Goal: Task Accomplishment & Management: Manage account settings

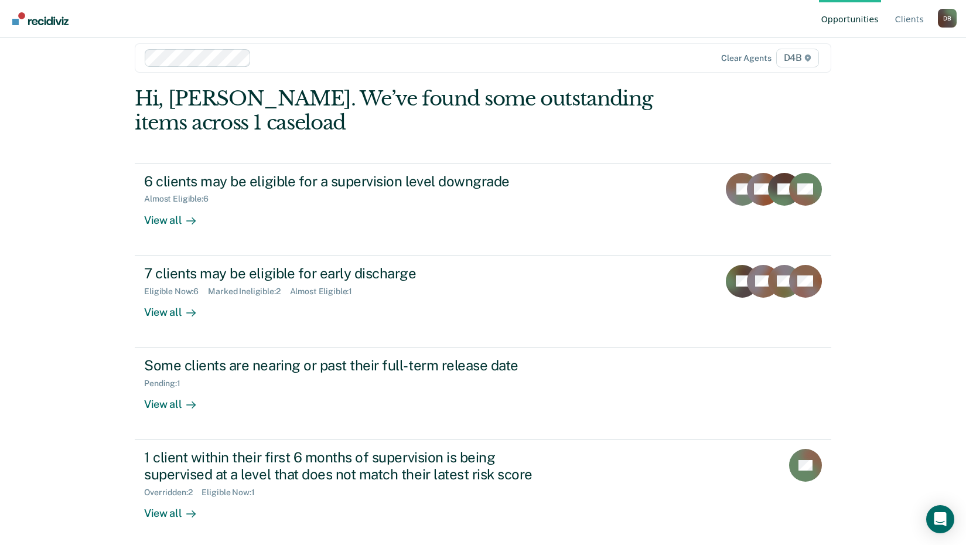
scroll to position [16, 0]
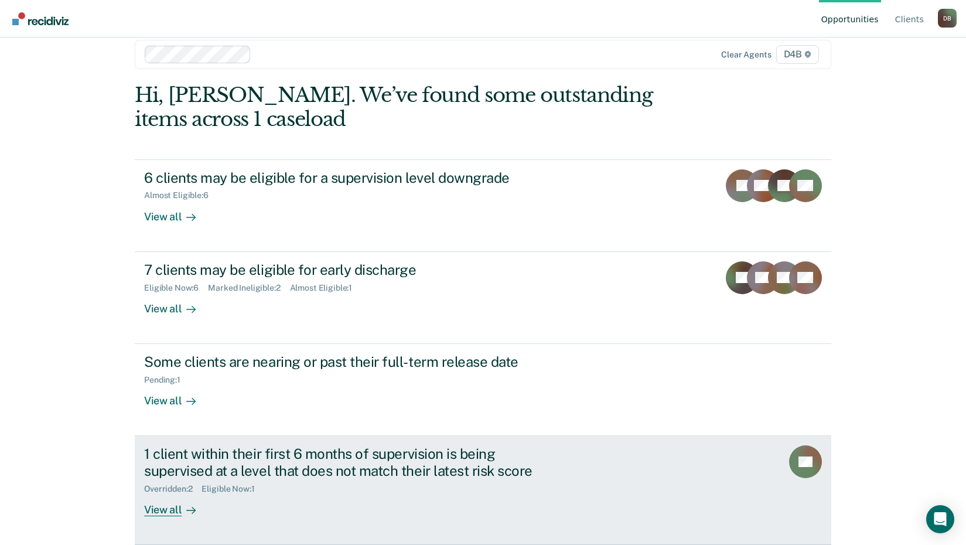
click at [187, 512] on icon at bounding box center [190, 510] width 9 height 9
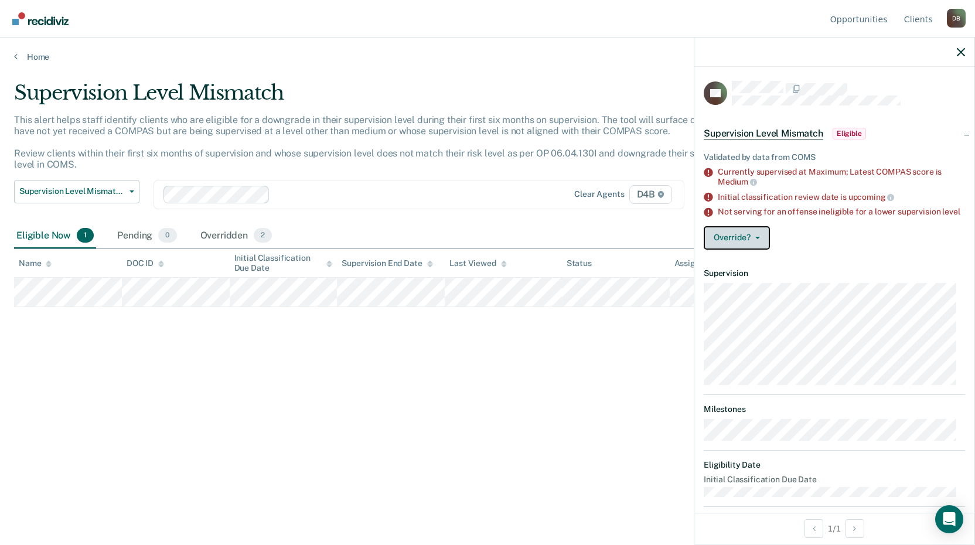
click at [752, 240] on button "Override?" at bounding box center [736, 237] width 66 height 23
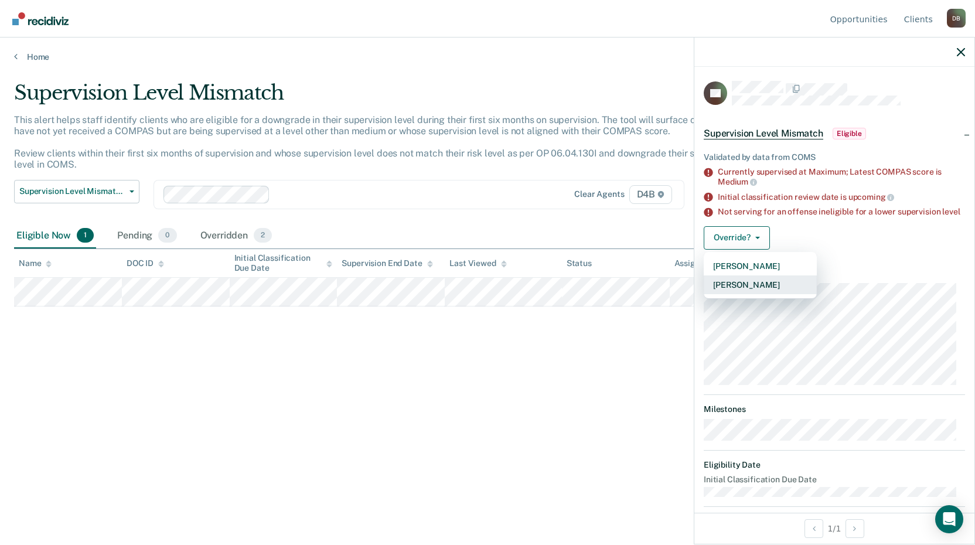
click at [765, 294] on button "[PERSON_NAME]" at bounding box center [759, 284] width 113 height 19
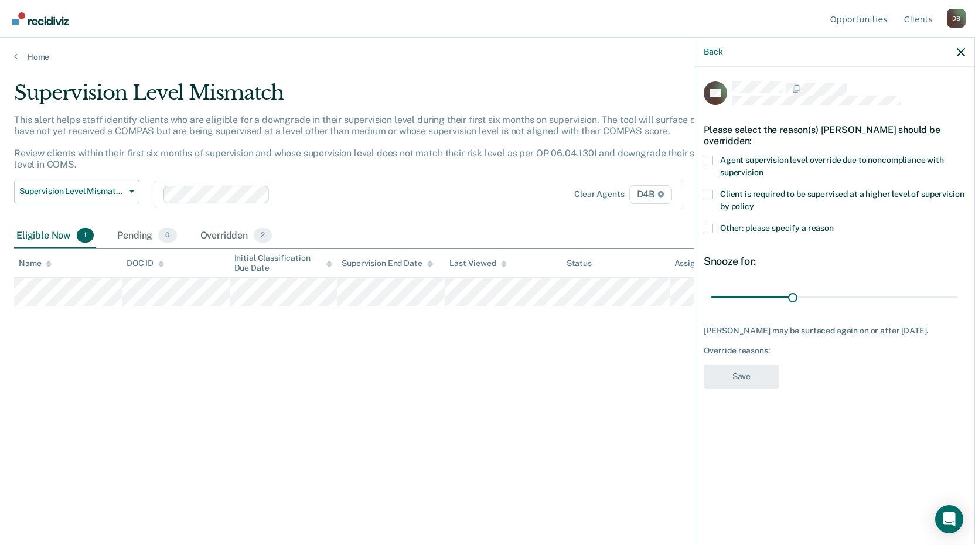
click at [715, 156] on label "Agent supervision level override due to noncompliance with supervision" at bounding box center [833, 168] width 261 height 25
click at [763, 168] on input "Agent supervision level override due to noncompliance with supervision" at bounding box center [763, 168] width 0 height 0
click at [715, 224] on label "Other: please specify a reason" at bounding box center [833, 230] width 261 height 12
click at [834, 224] on input "Other: please specify a reason" at bounding box center [834, 224] width 0 height 0
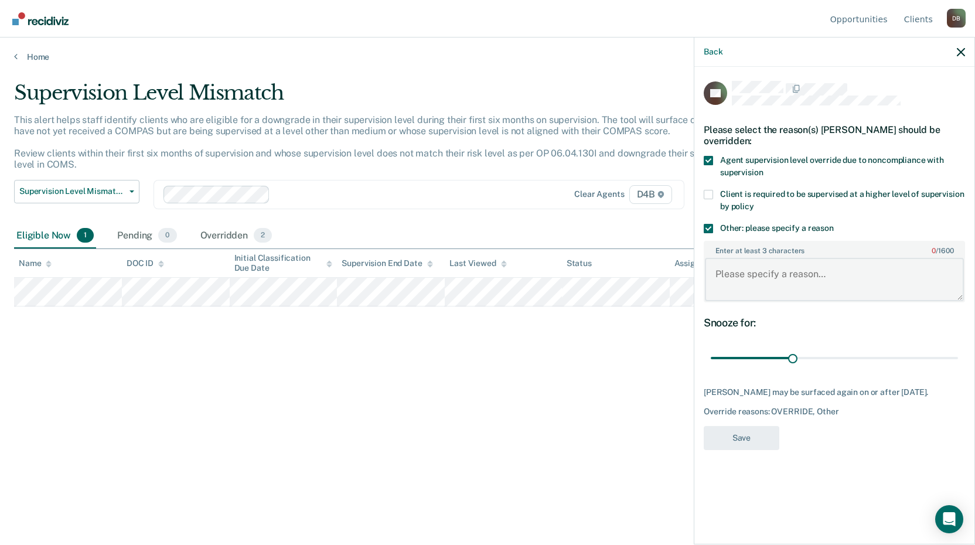
click at [759, 269] on textarea "Enter at least 3 characters 0 / 1600" at bounding box center [834, 279] width 259 height 43
click at [709, 224] on span at bounding box center [707, 228] width 9 height 9
click at [834, 224] on input "Other: please specify a reason" at bounding box center [834, 224] width 0 height 0
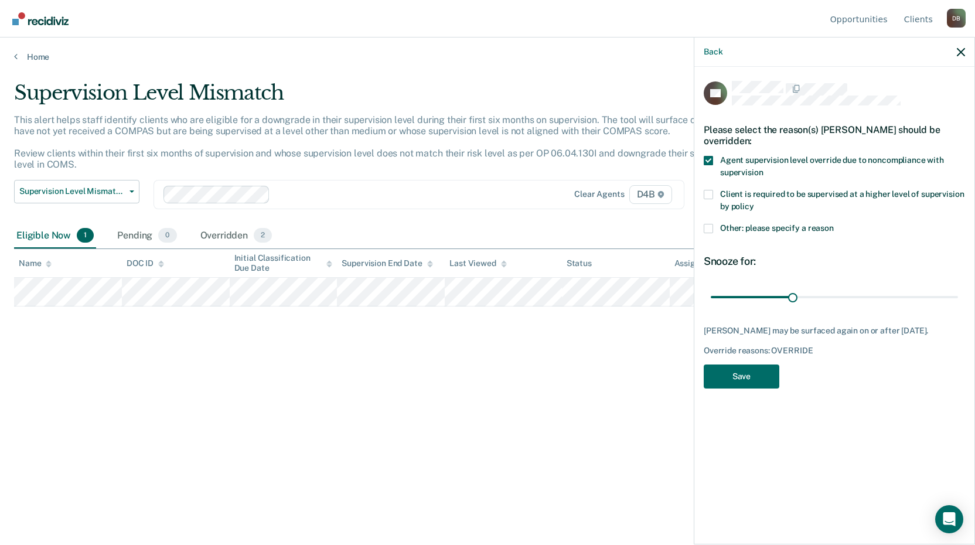
click at [709, 224] on span at bounding box center [707, 228] width 9 height 9
click at [834, 224] on input "Other: please specify a reason" at bounding box center [834, 224] width 0 height 0
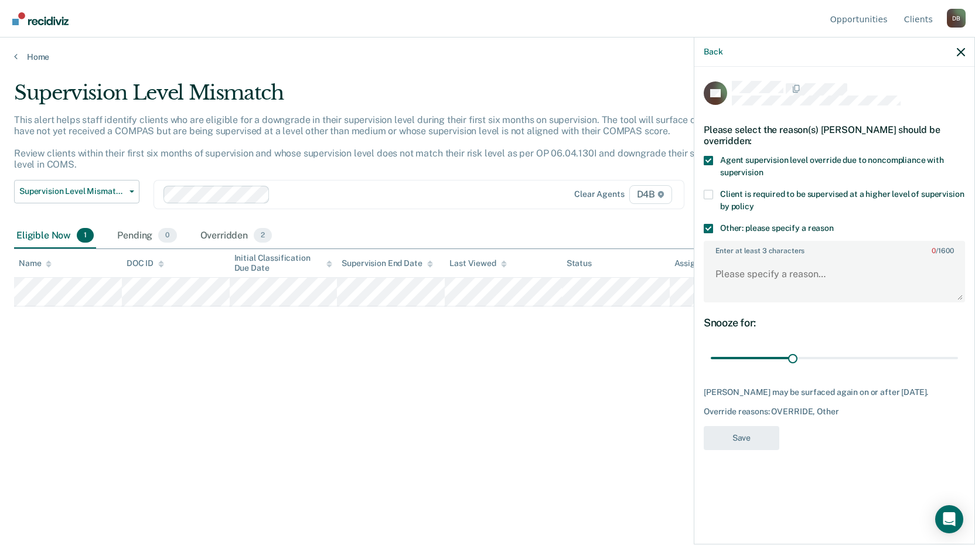
click at [709, 156] on span at bounding box center [707, 160] width 9 height 9
click at [763, 168] on input "Agent supervision level override due to noncompliance with supervision" at bounding box center [763, 168] width 0 height 0
click at [747, 258] on textarea "Enter at least 3 characters 0 / 1600" at bounding box center [834, 279] width 259 height 43
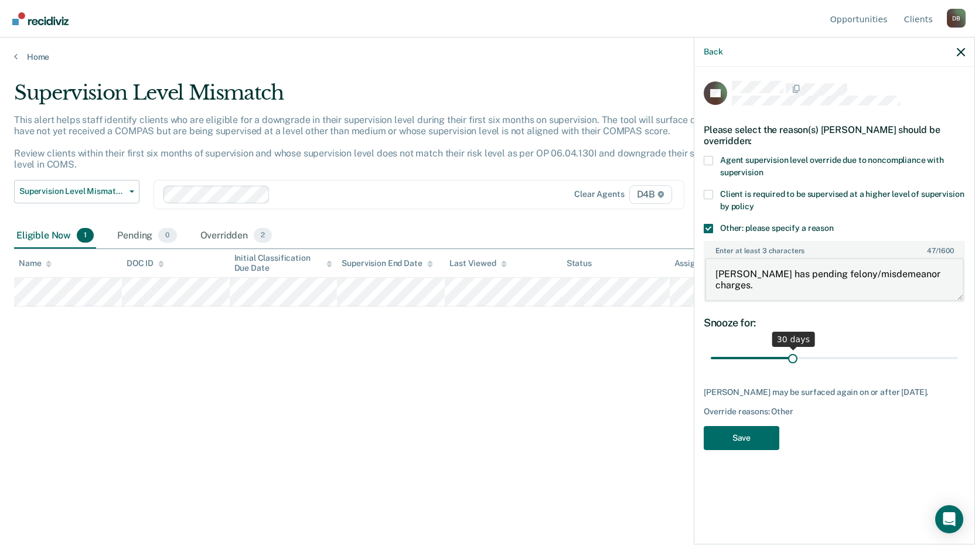
type textarea "[PERSON_NAME] has pending felony/misdemeanor charges."
drag, startPoint x: 794, startPoint y: 344, endPoint x: 959, endPoint y: 366, distance: 166.6
type input "90"
click at [958, 366] on input "range" at bounding box center [834, 358] width 247 height 21
click at [769, 426] on button "Save" at bounding box center [741, 438] width 76 height 24
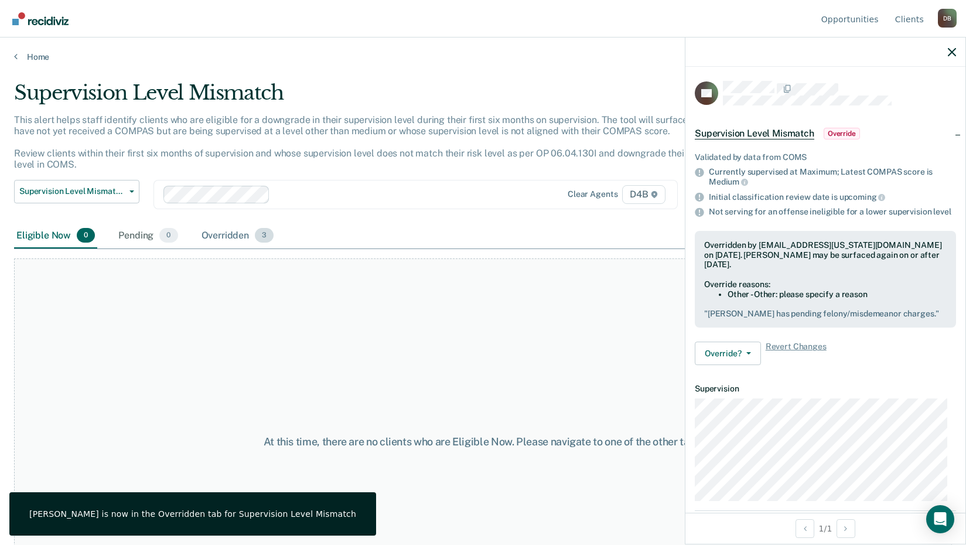
click at [234, 240] on div "Overridden 3" at bounding box center [237, 236] width 77 height 26
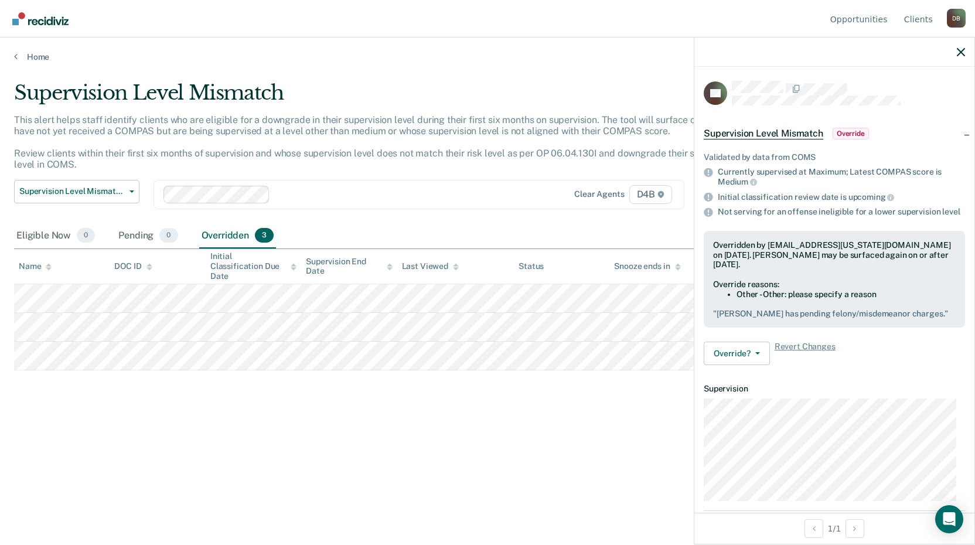
click at [56, 20] on img "Go to Recidiviz Home" at bounding box center [40, 18] width 56 height 13
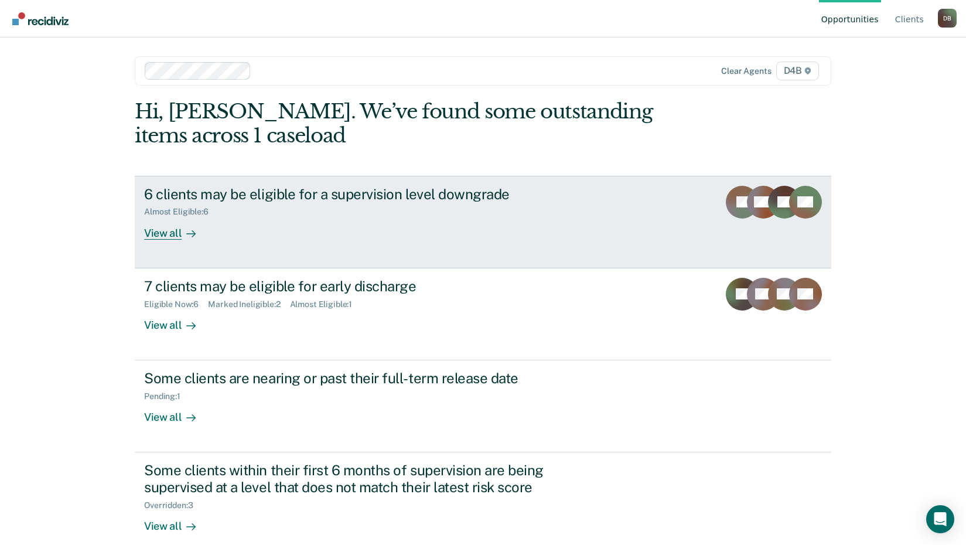
scroll to position [16, 0]
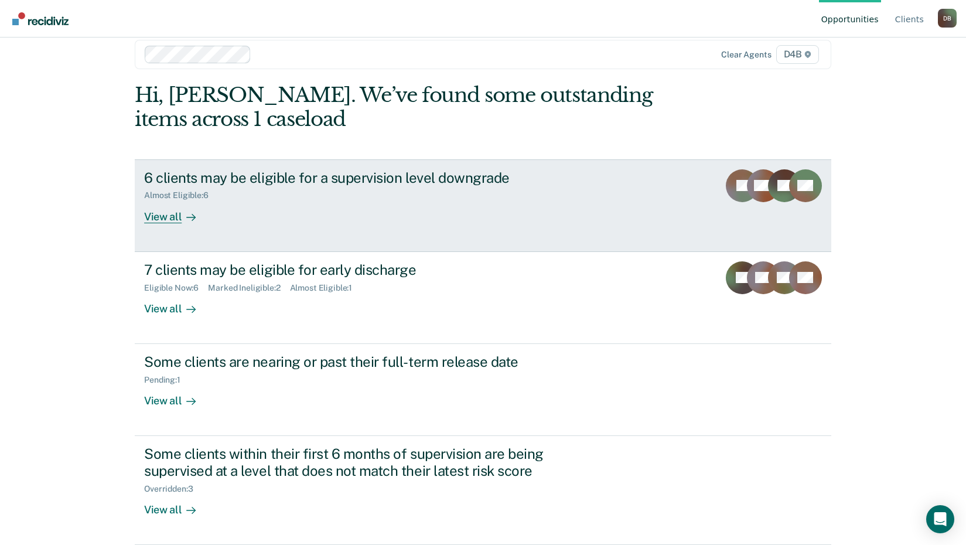
click at [396, 235] on link "6 clients may be eligible for a supervision level downgrade Almost Eligible : 6…" at bounding box center [483, 205] width 696 height 93
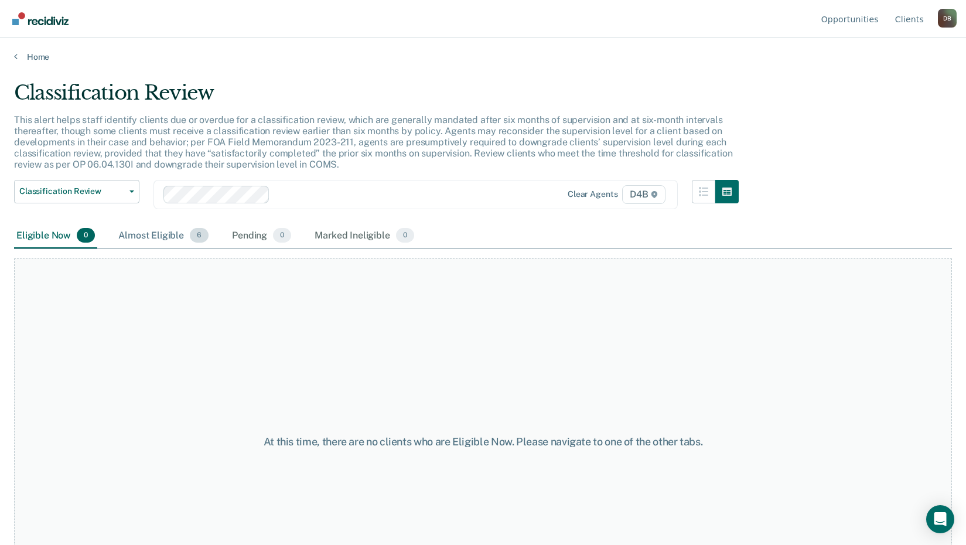
click at [172, 232] on div "Almost Eligible 6" at bounding box center [163, 236] width 95 height 26
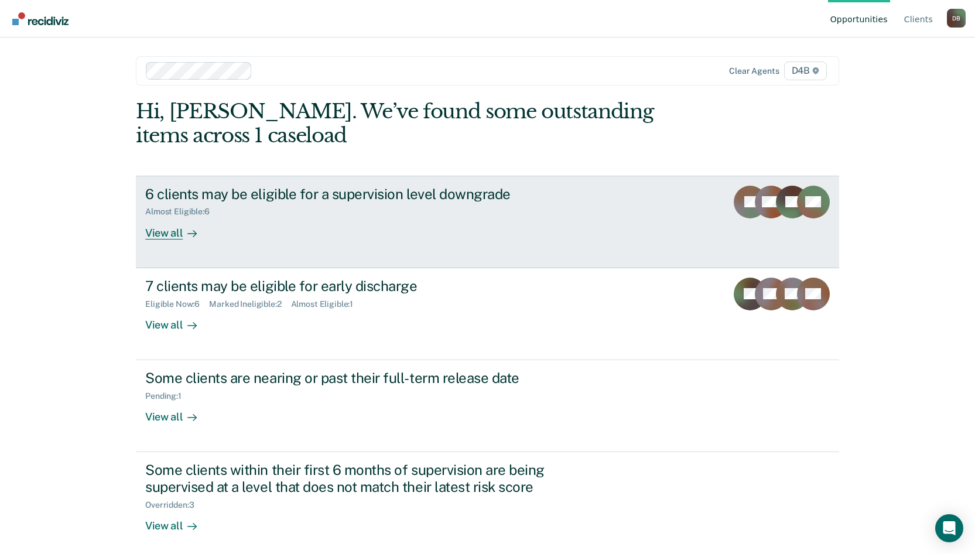
click at [369, 236] on div "6 clients may be eligible for a supervision level downgrade Almost Eligible : 6…" at bounding box center [364, 213] width 439 height 54
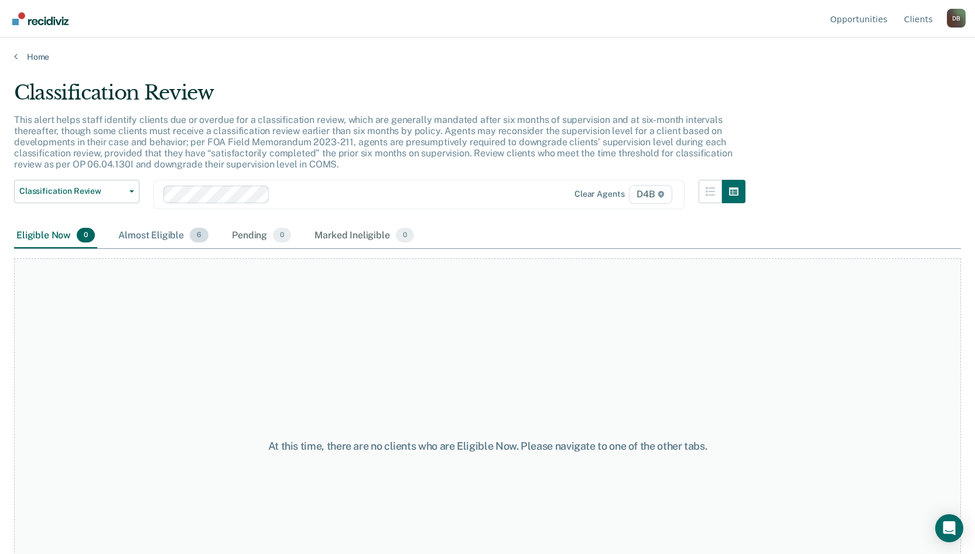
click at [175, 238] on div "Almost Eligible 6" at bounding box center [163, 236] width 95 height 26
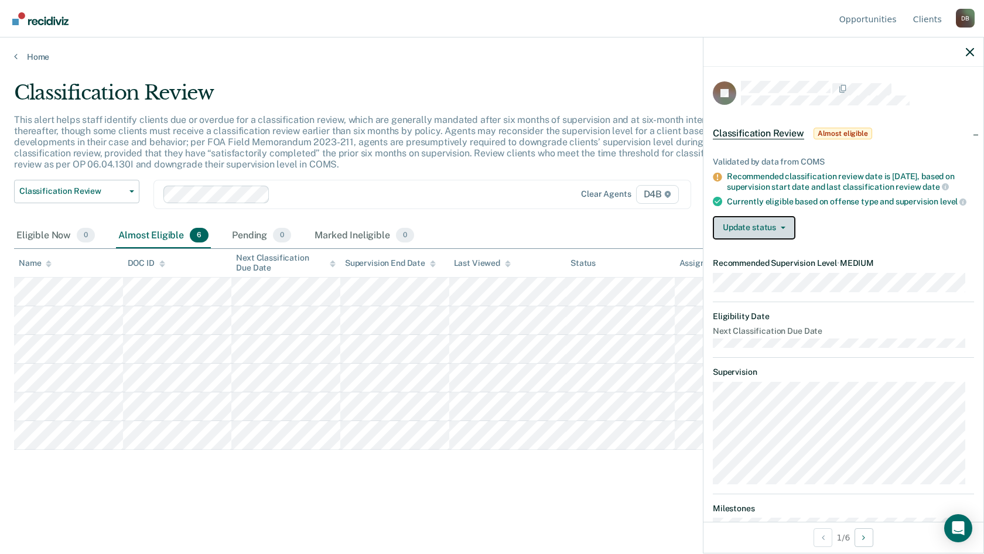
click at [776, 229] on span "button" at bounding box center [780, 228] width 9 height 2
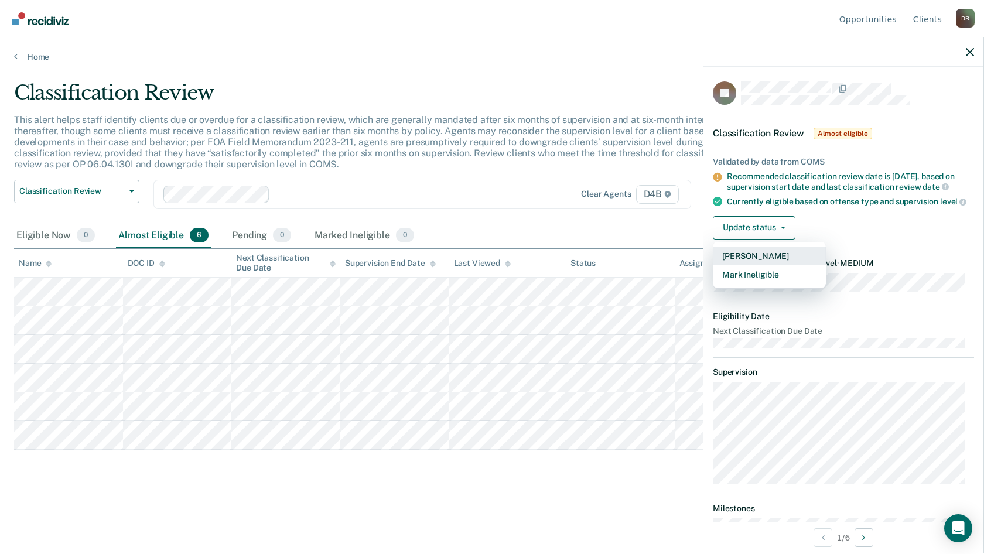
click at [781, 265] on button "[PERSON_NAME]" at bounding box center [769, 256] width 113 height 19
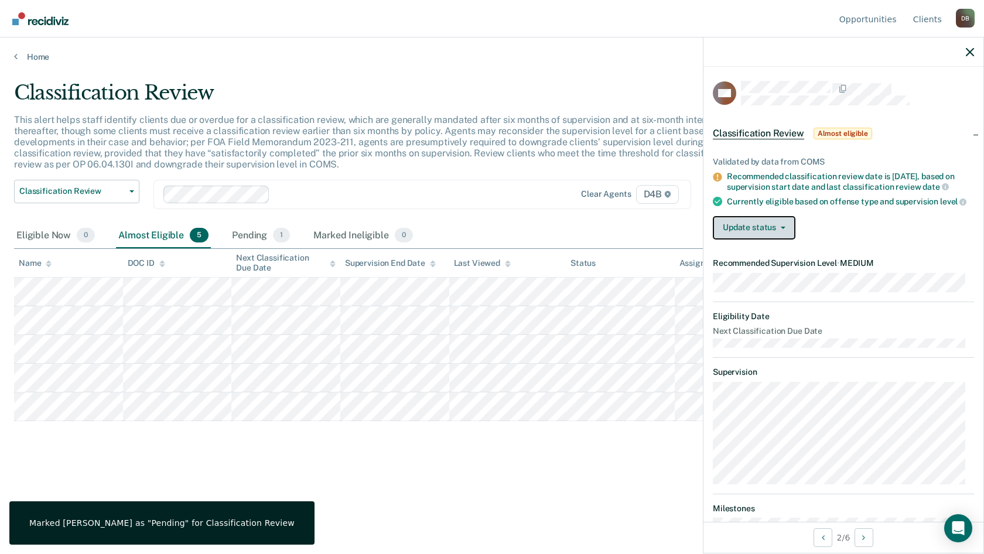
click at [773, 240] on button "Update status" at bounding box center [754, 227] width 83 height 23
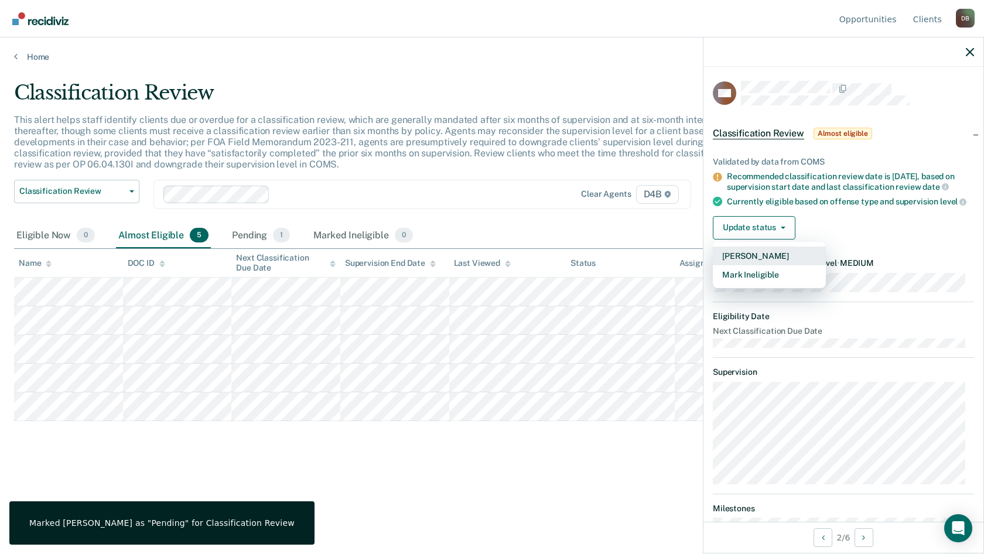
click at [769, 263] on button "[PERSON_NAME]" at bounding box center [769, 256] width 113 height 19
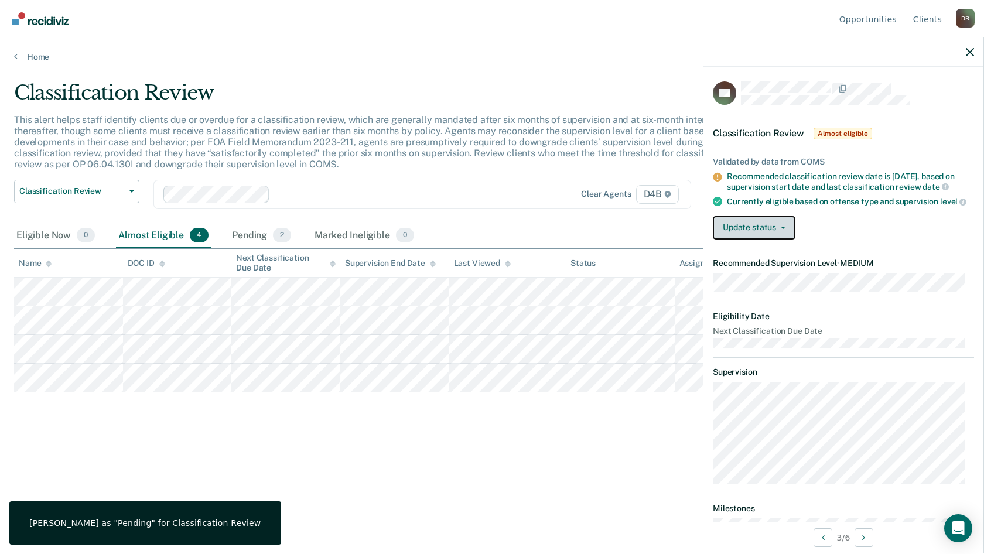
click at [745, 240] on button "Update status" at bounding box center [754, 227] width 83 height 23
click at [748, 240] on button "Update status" at bounding box center [754, 227] width 83 height 23
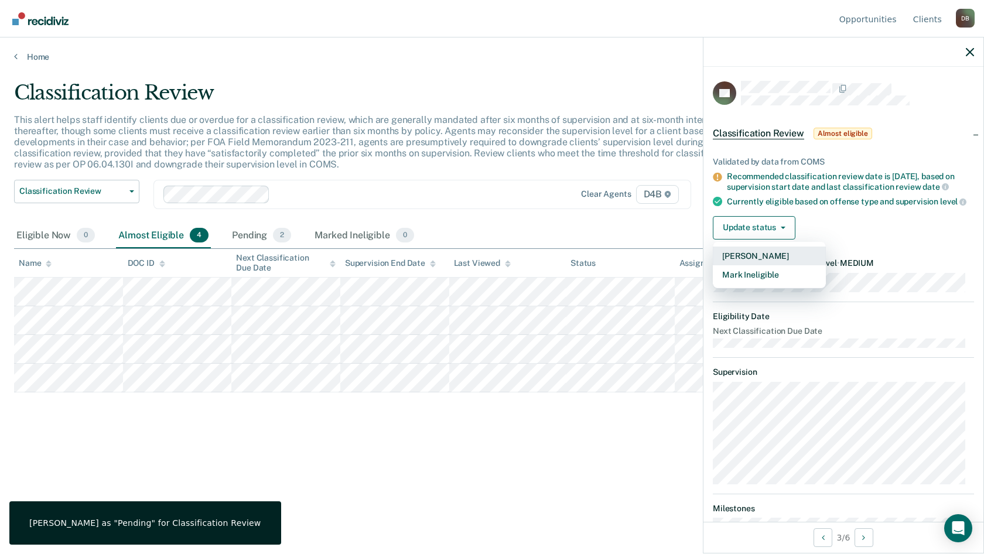
click at [749, 260] on button "[PERSON_NAME]" at bounding box center [769, 256] width 113 height 19
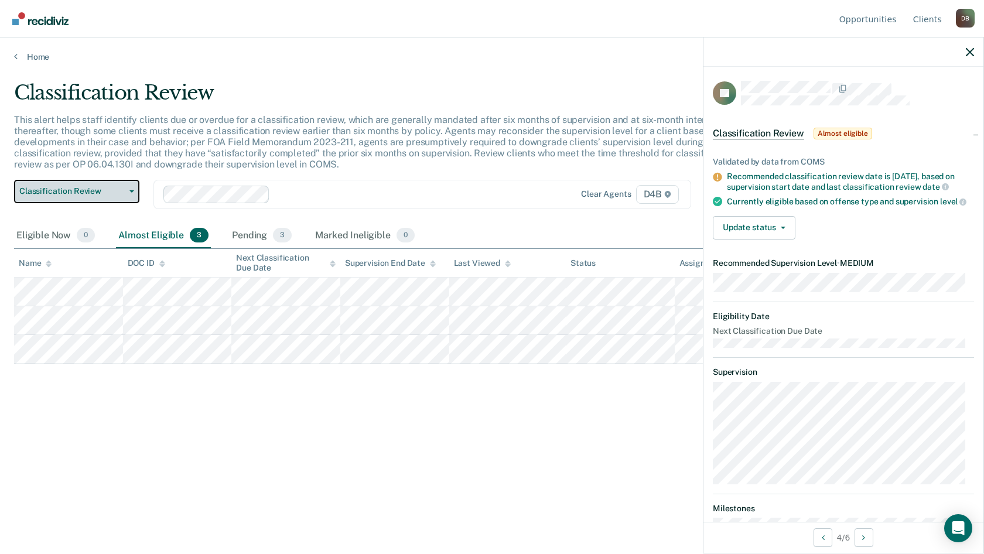
click at [97, 193] on span "Classification Review" at bounding box center [71, 191] width 105 height 10
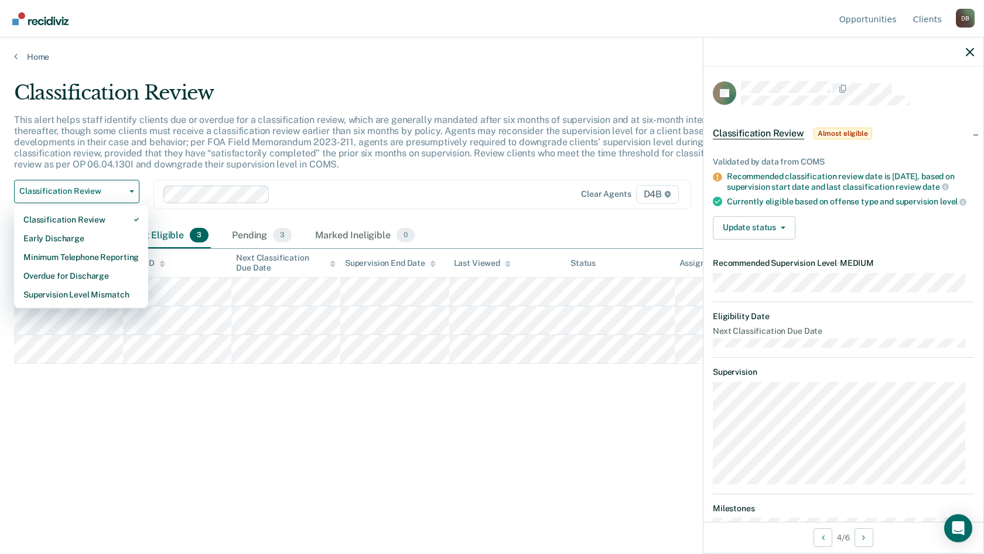
click at [107, 206] on div "Classification Review Early Discharge Minimum Telephone Reporting Overdue for D…" at bounding box center [81, 257] width 134 height 103
click at [110, 199] on button "Classification Review" at bounding box center [76, 191] width 125 height 23
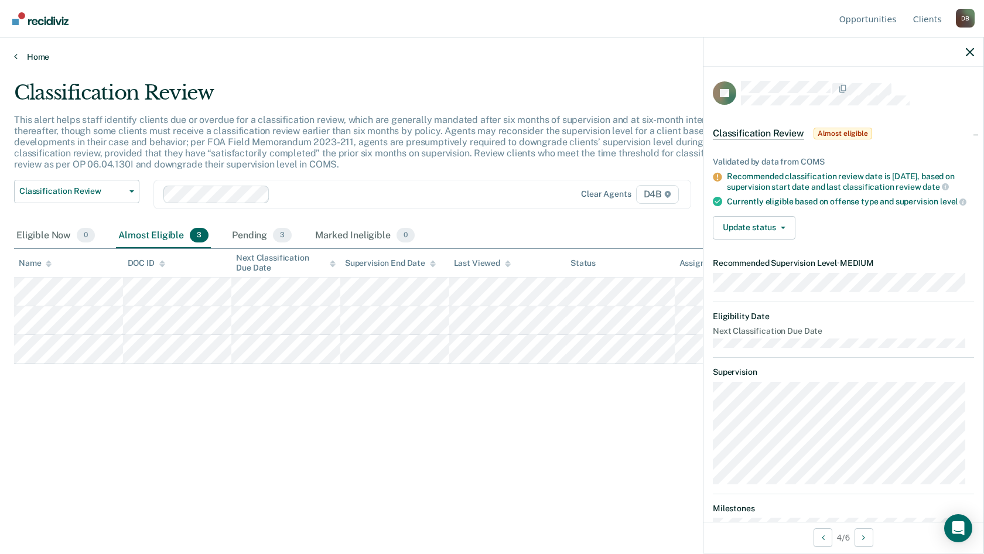
click at [41, 56] on link "Home" at bounding box center [492, 57] width 956 height 11
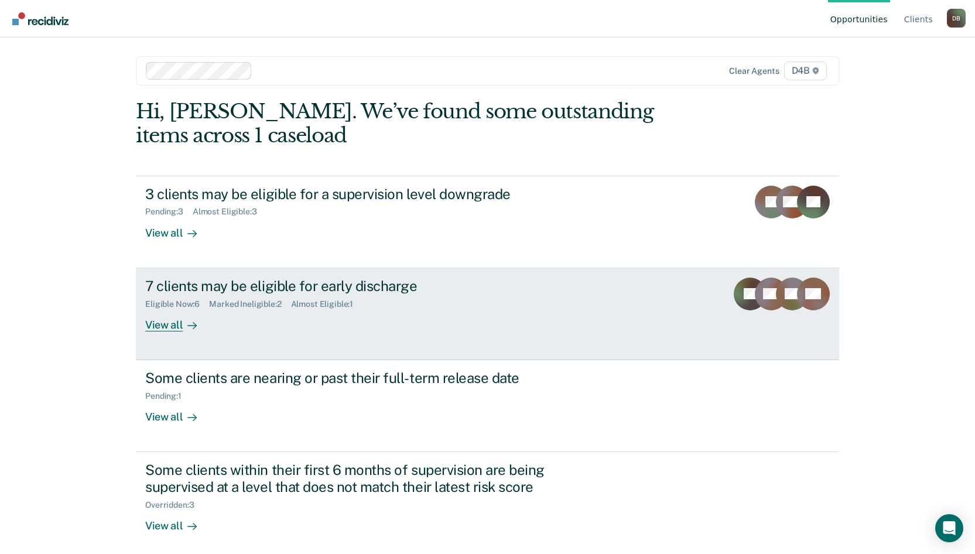
click at [442, 310] on div "7 clients may be eligible for early discharge Eligible Now : 6 Marked Ineligibl…" at bounding box center [364, 305] width 439 height 54
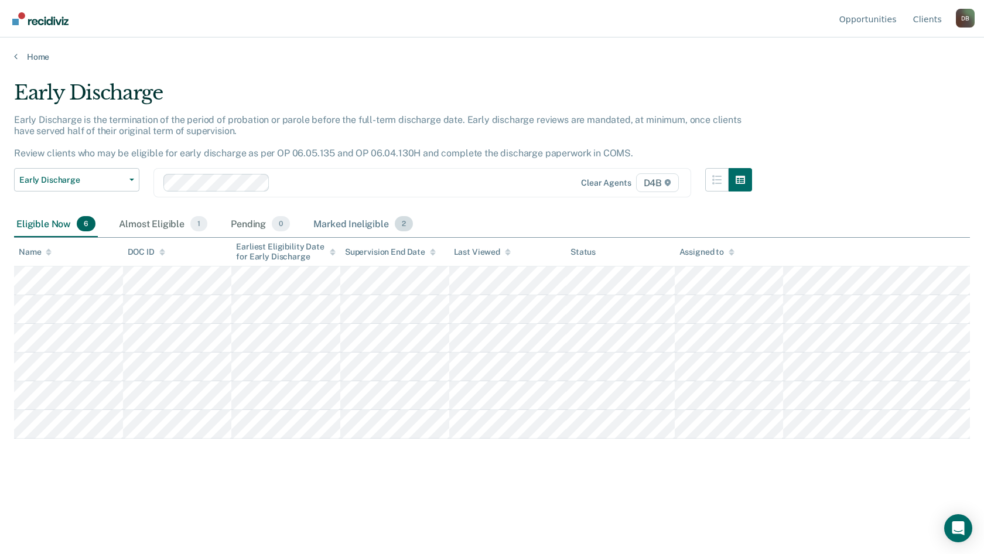
click at [366, 221] on div "Marked Ineligible 2" at bounding box center [363, 224] width 104 height 26
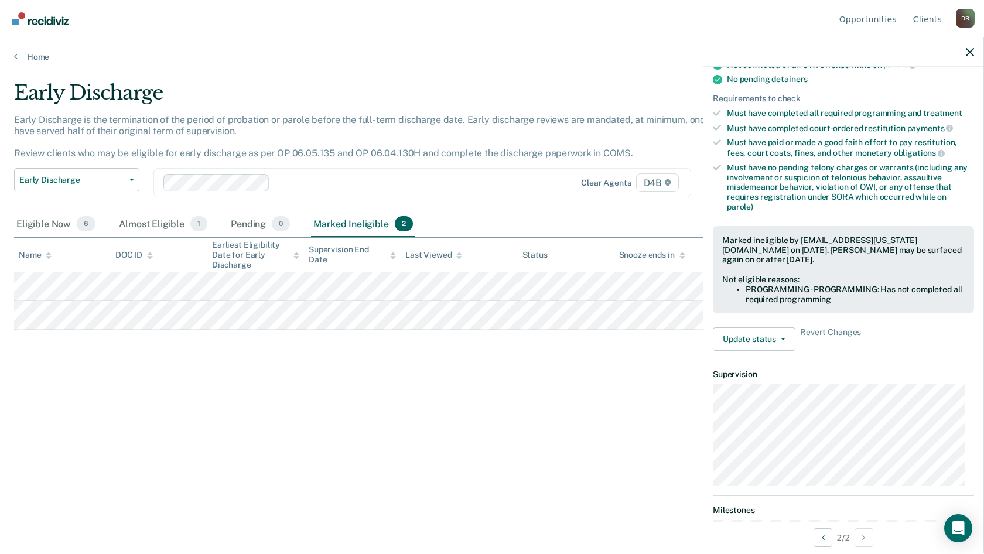
scroll to position [233, 0]
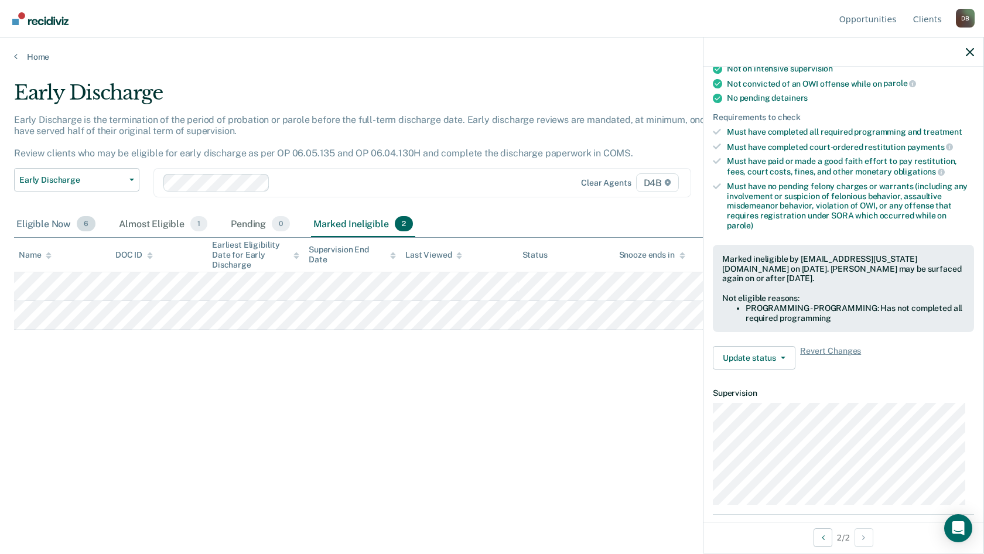
click at [64, 224] on div "Eligible Now 6" at bounding box center [56, 224] width 84 height 26
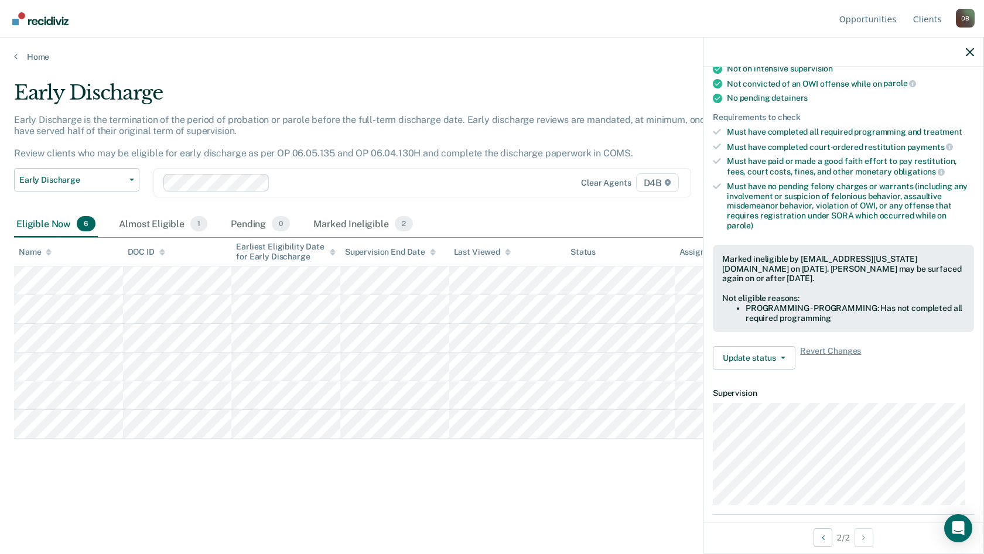
click at [288, 493] on div "Early Discharge Early Discharge is the termination of the period of probation o…" at bounding box center [492, 292] width 956 height 423
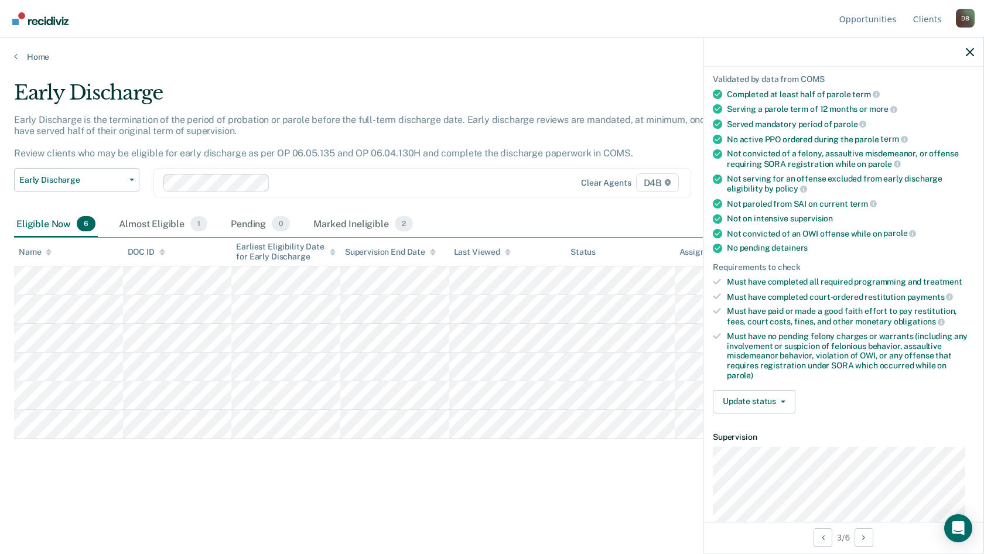
scroll to position [176, 0]
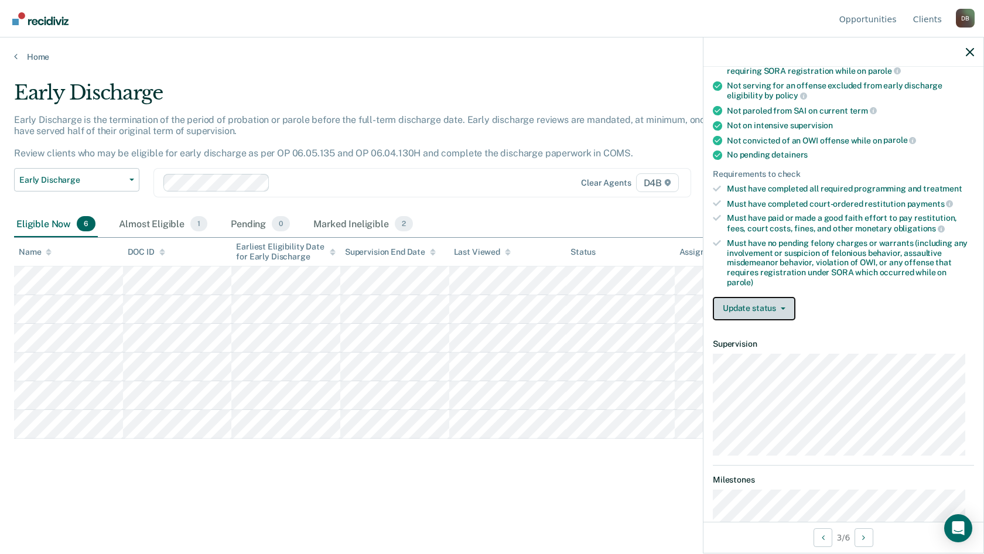
click at [763, 318] on button "Update status" at bounding box center [754, 308] width 83 height 23
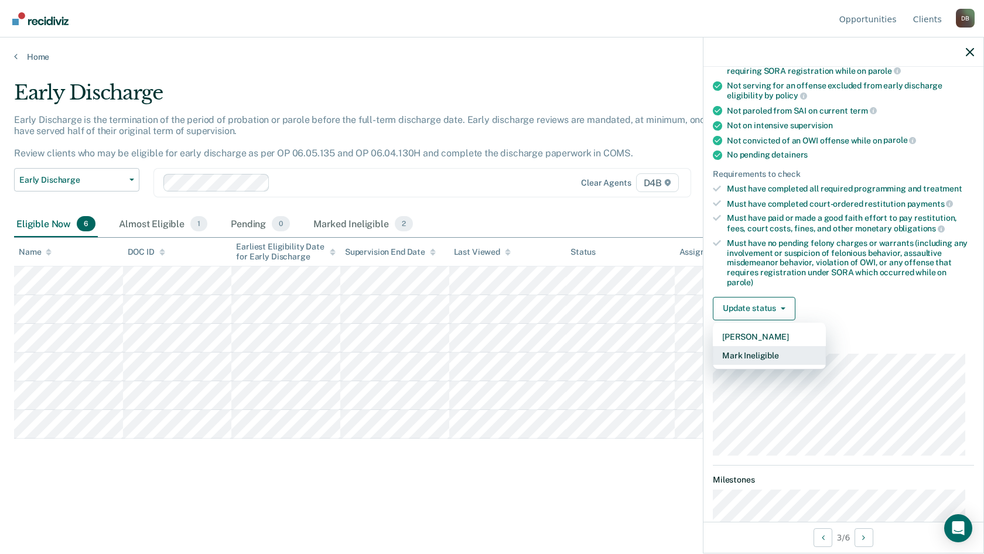
click at [780, 355] on button "Mark Ineligible" at bounding box center [769, 355] width 113 height 19
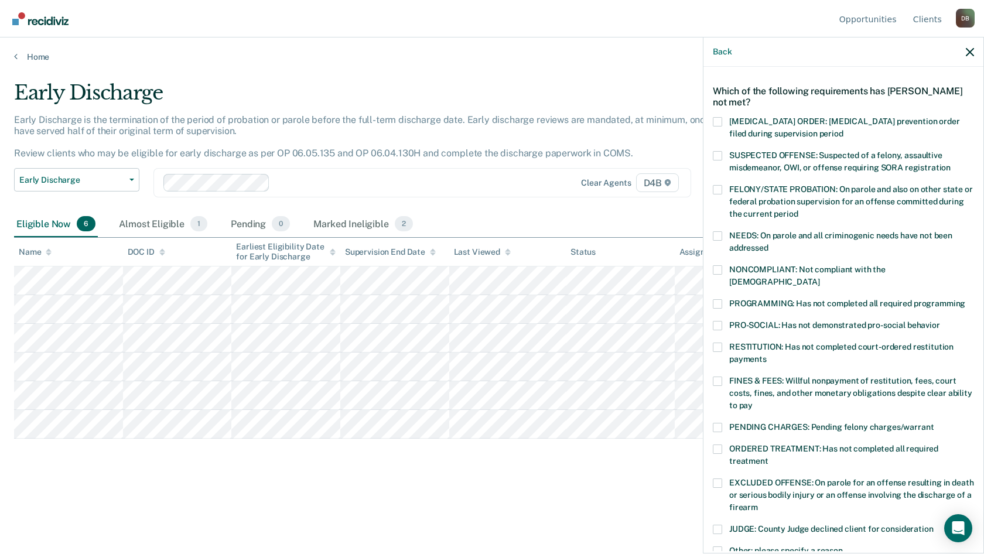
scroll to position [59, 0]
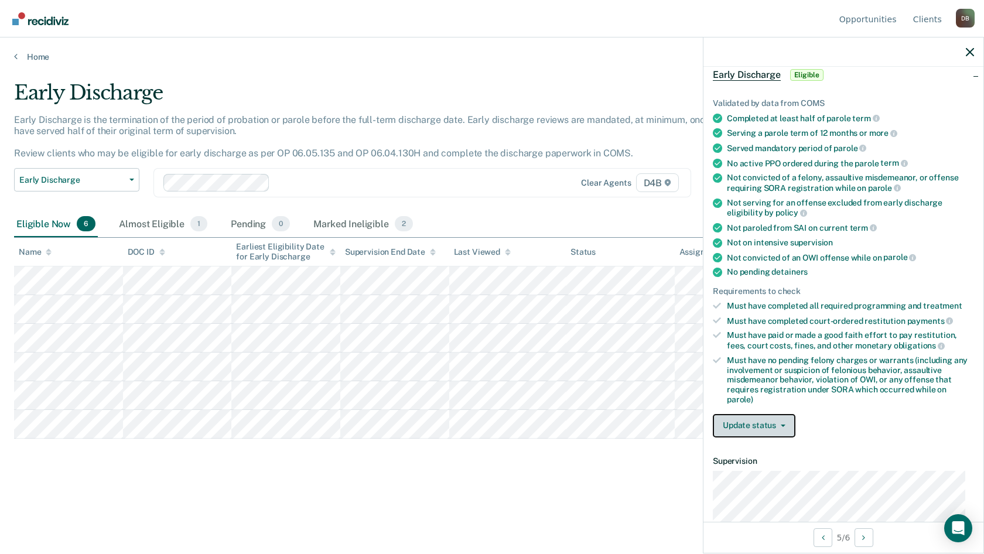
click at [739, 430] on button "Update status" at bounding box center [754, 425] width 83 height 23
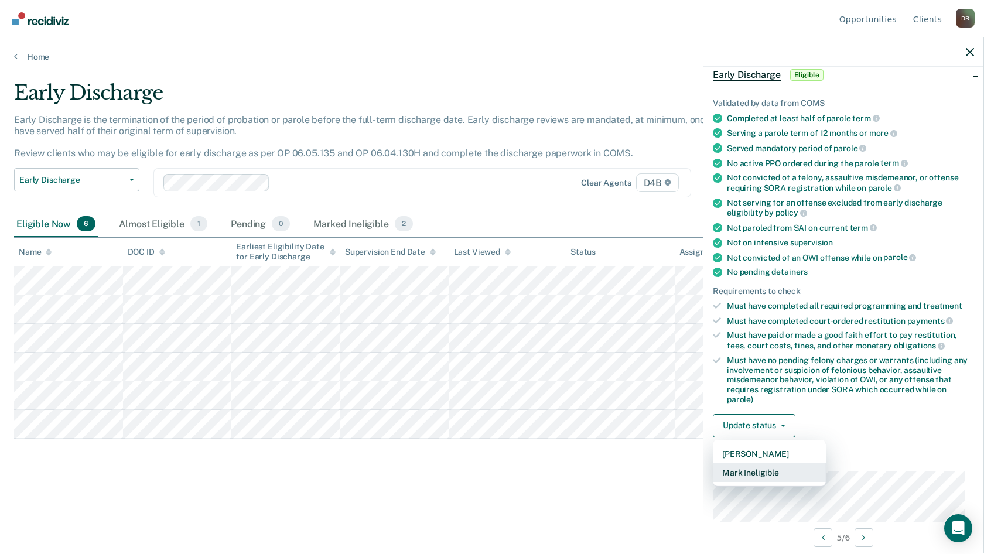
click at [760, 469] on button "Mark Ineligible" at bounding box center [769, 472] width 113 height 19
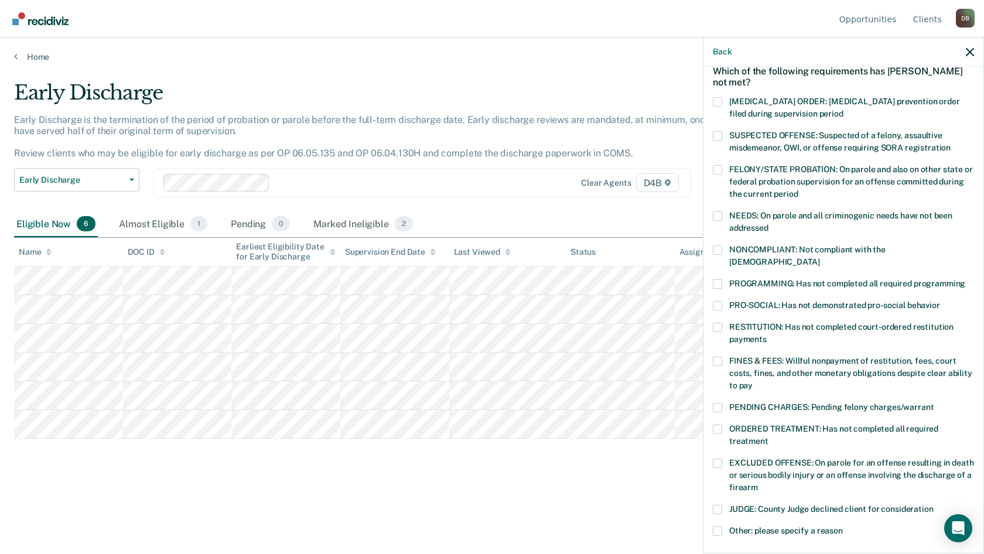
click at [721, 279] on span at bounding box center [717, 283] width 9 height 9
click at [965, 279] on input "PROGRAMMING: Has not completed all required programming" at bounding box center [965, 279] width 0 height 0
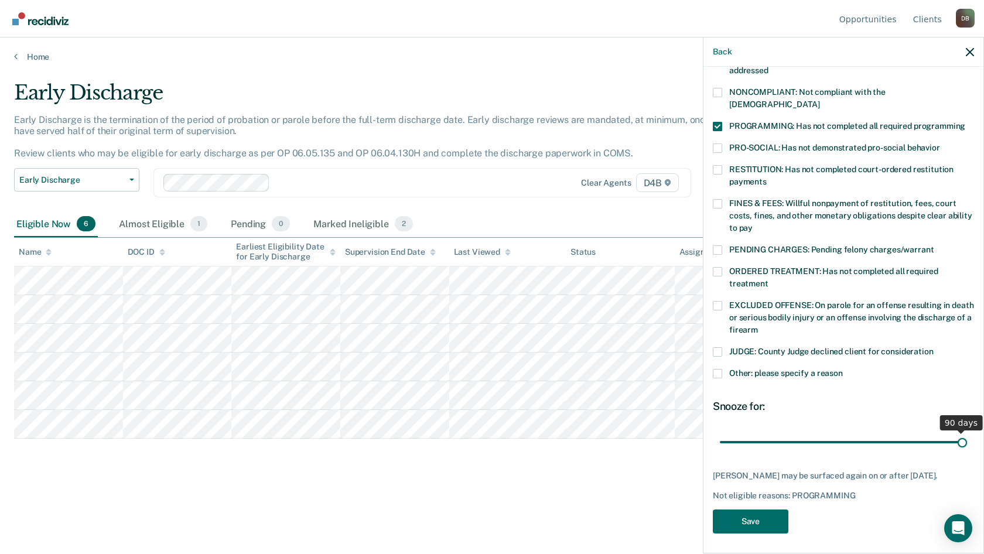
scroll to position [206, 0]
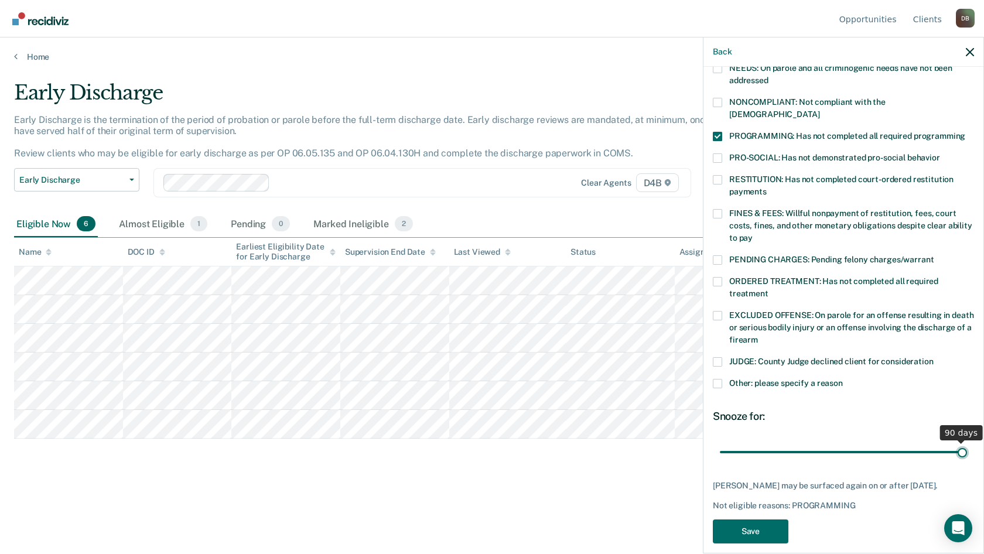
drag, startPoint x: 820, startPoint y: 431, endPoint x: 983, endPoint y: 438, distance: 163.6
type input "90"
click at [967, 442] on input "range" at bounding box center [843, 452] width 247 height 21
click at [777, 520] on button "Save" at bounding box center [751, 532] width 76 height 24
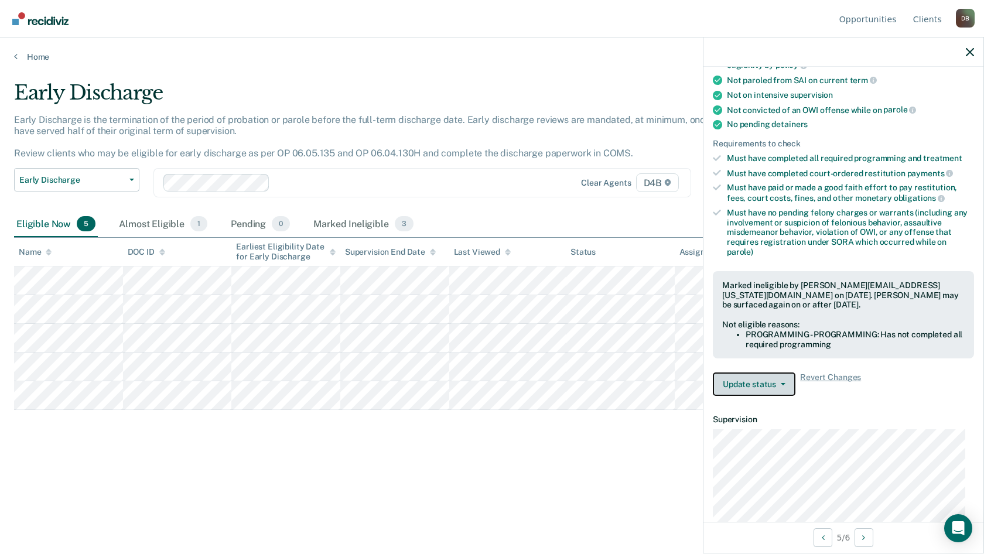
click at [764, 380] on button "Update status" at bounding box center [754, 384] width 83 height 23
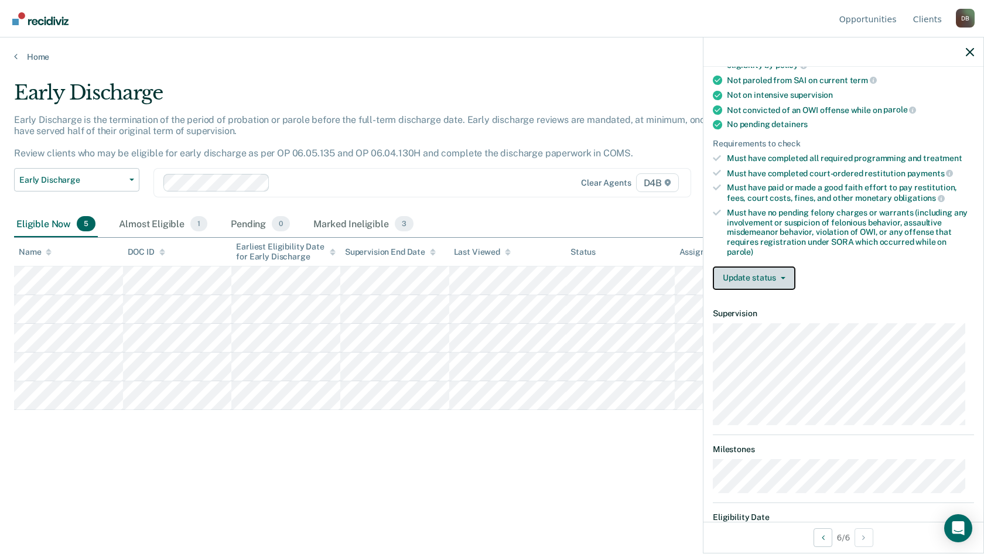
click at [772, 281] on button "Update status" at bounding box center [754, 278] width 83 height 23
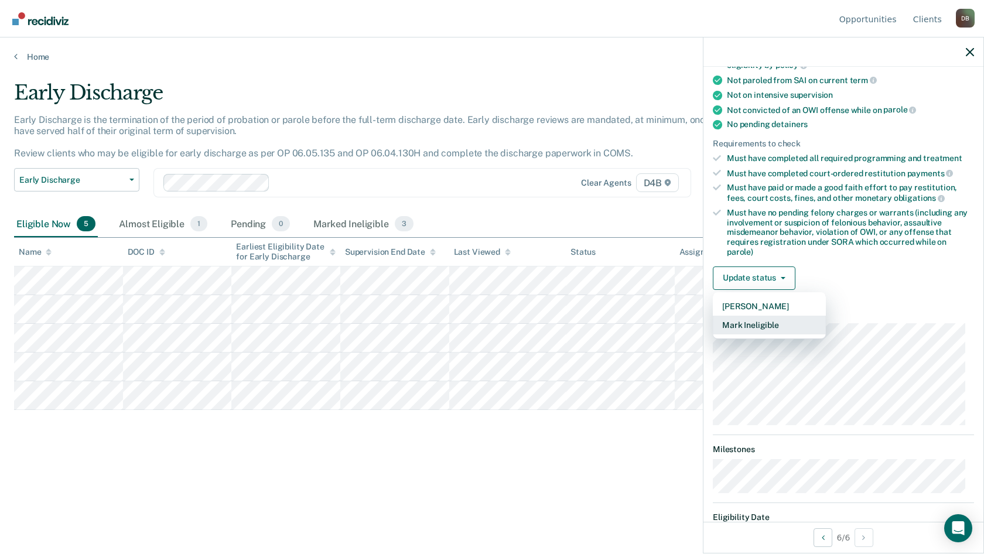
click at [764, 330] on button "Mark Ineligible" at bounding box center [769, 325] width 113 height 19
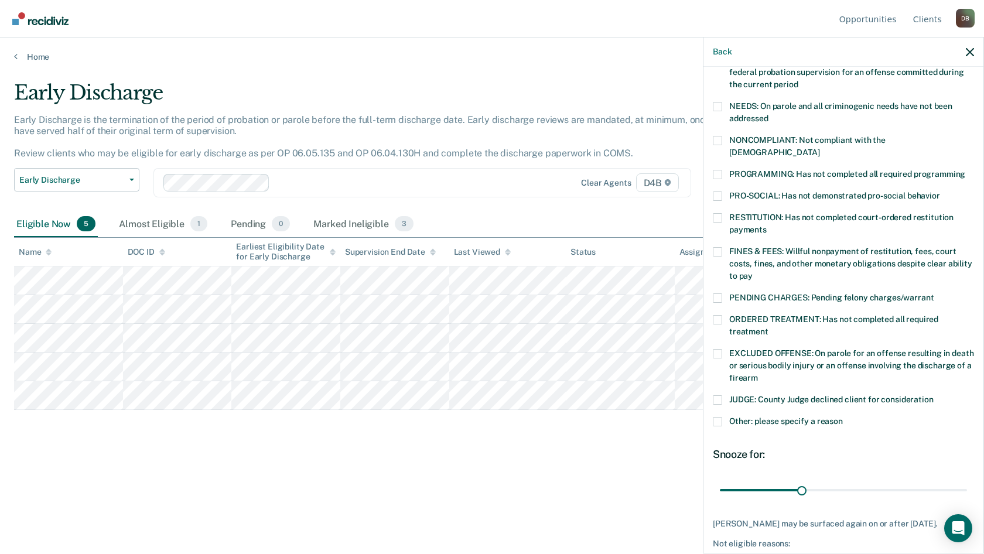
scroll to position [148, 0]
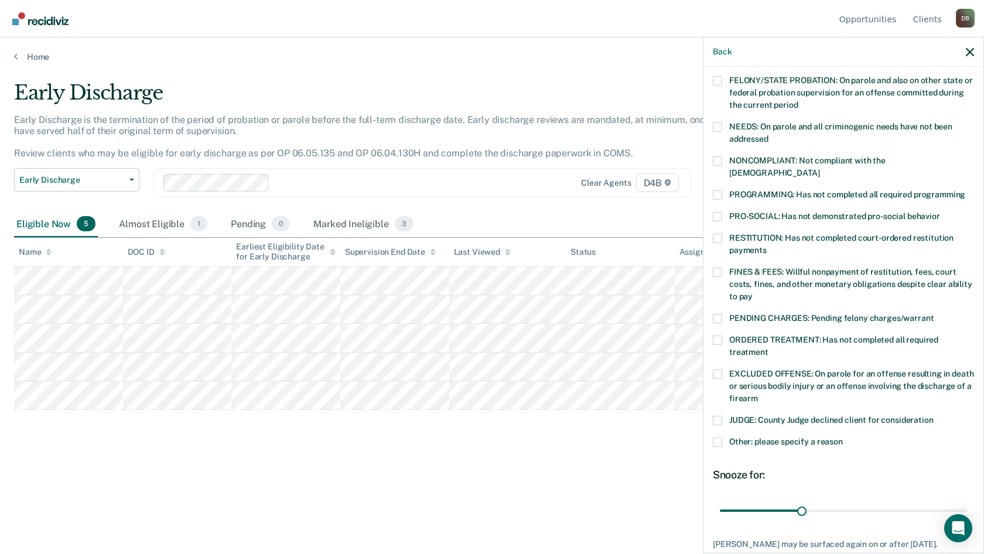
click at [725, 234] on label "RESTITUTION: Has not completed court-ordered restitution payments" at bounding box center [843, 246] width 261 height 25
click at [767, 246] on input "RESTITUTION: Has not completed court-ordered restitution payments" at bounding box center [767, 246] width 0 height 0
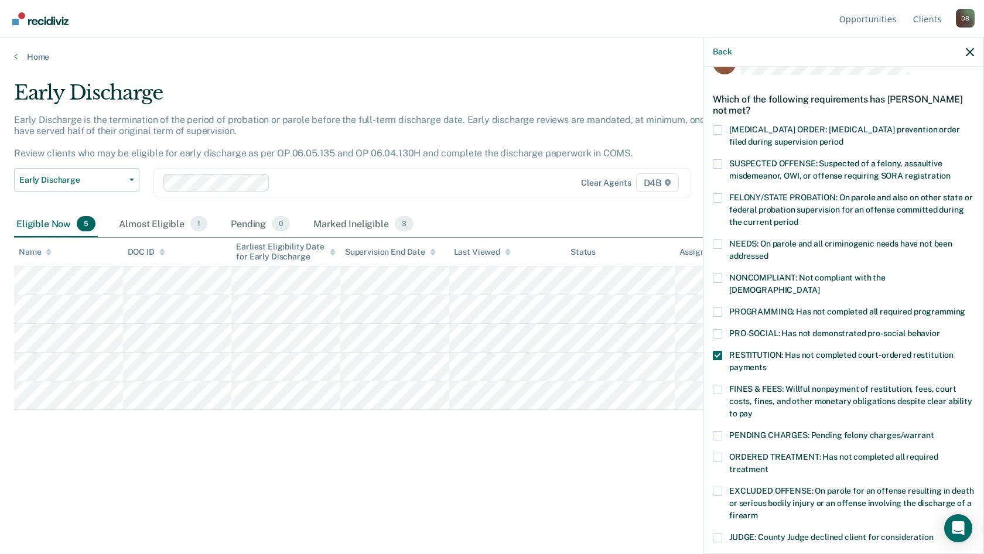
scroll to position [206, 0]
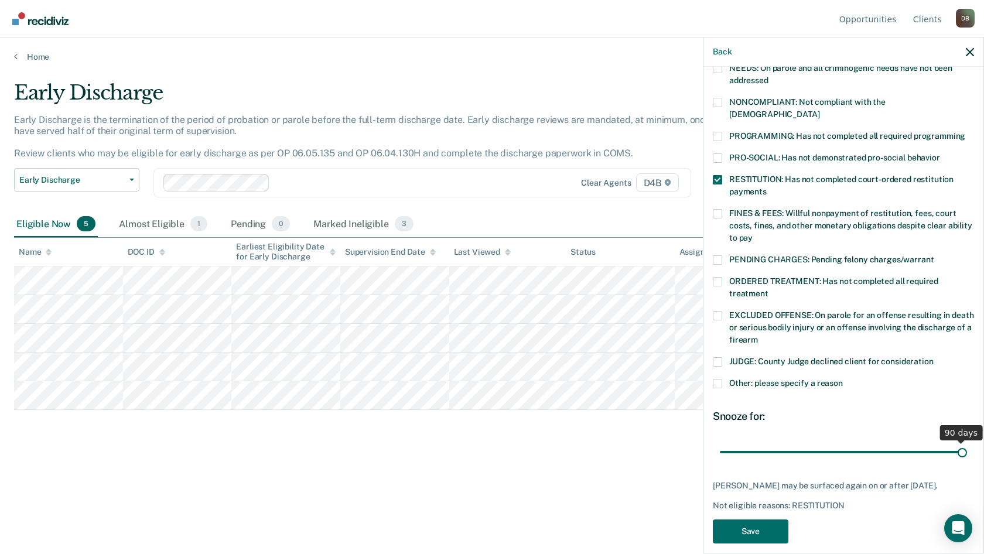
drag, startPoint x: 798, startPoint y: 437, endPoint x: 983, endPoint y: 433, distance: 185.7
type input "90"
click at [967, 442] on input "range" at bounding box center [843, 452] width 247 height 21
click at [732, 520] on button "Save" at bounding box center [751, 532] width 76 height 24
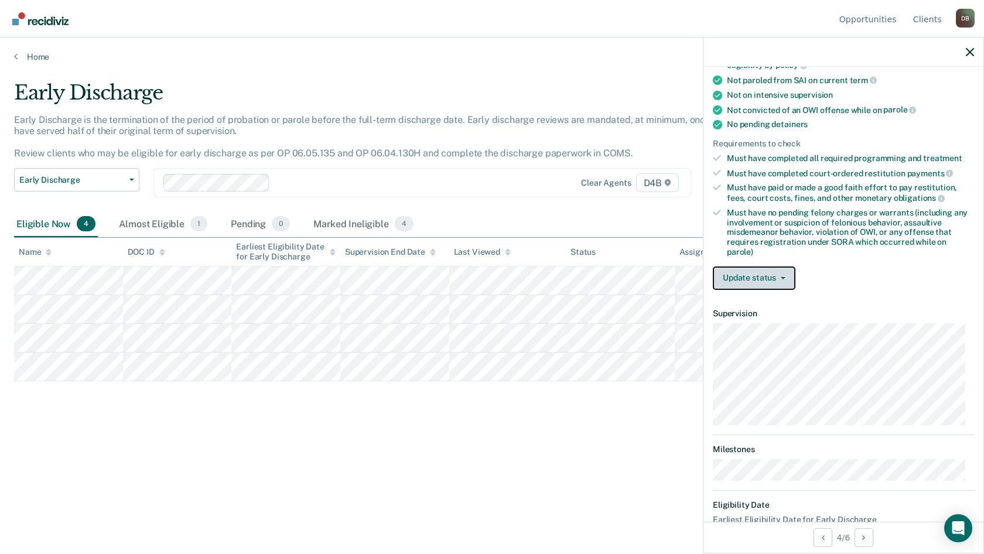
click at [776, 277] on span "button" at bounding box center [780, 278] width 9 height 2
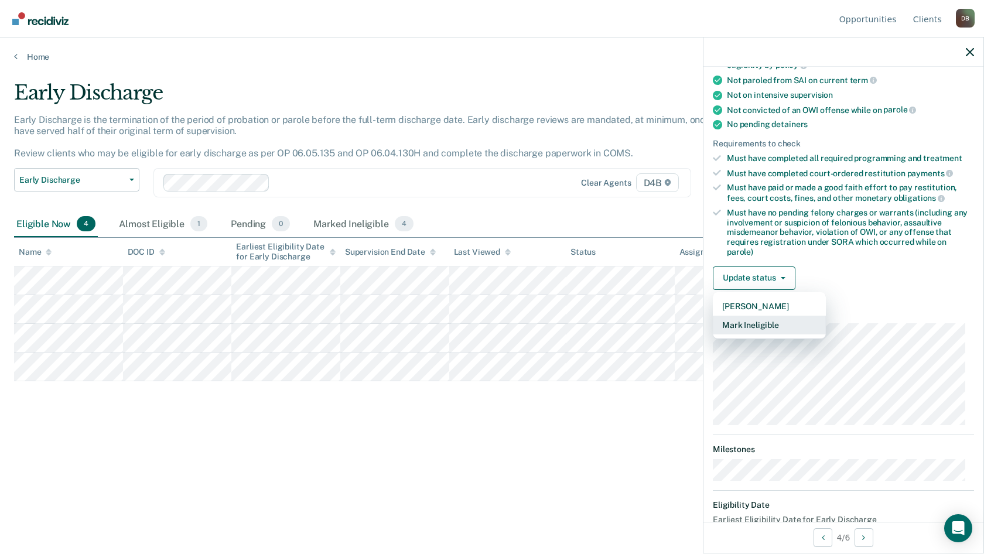
click at [773, 321] on button "Mark Ineligible" at bounding box center [769, 325] width 113 height 19
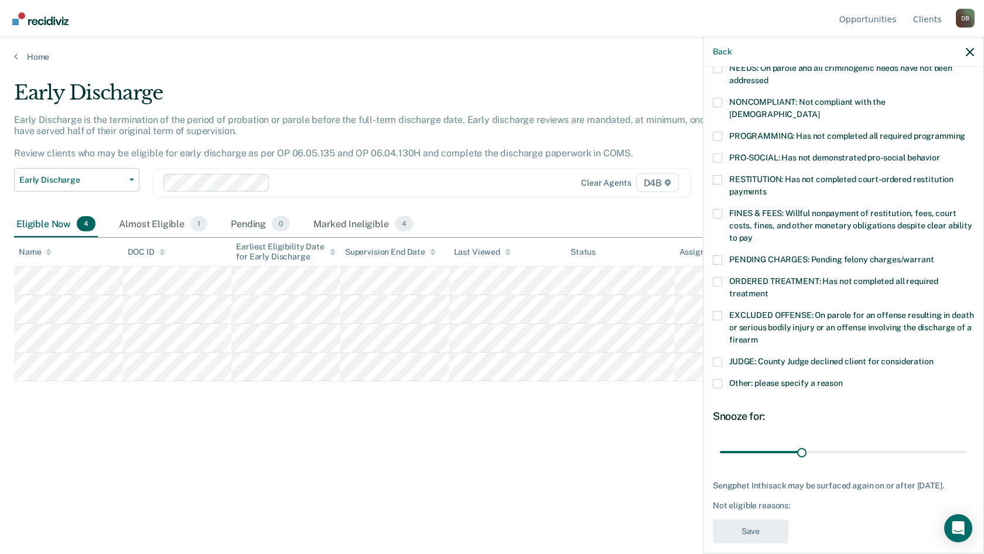
click at [724, 175] on label "RESTITUTION: Has not completed court-ordered restitution payments" at bounding box center [843, 187] width 261 height 25
click at [767, 187] on input "RESTITUTION: Has not completed court-ordered restitution payments" at bounding box center [767, 187] width 0 height 0
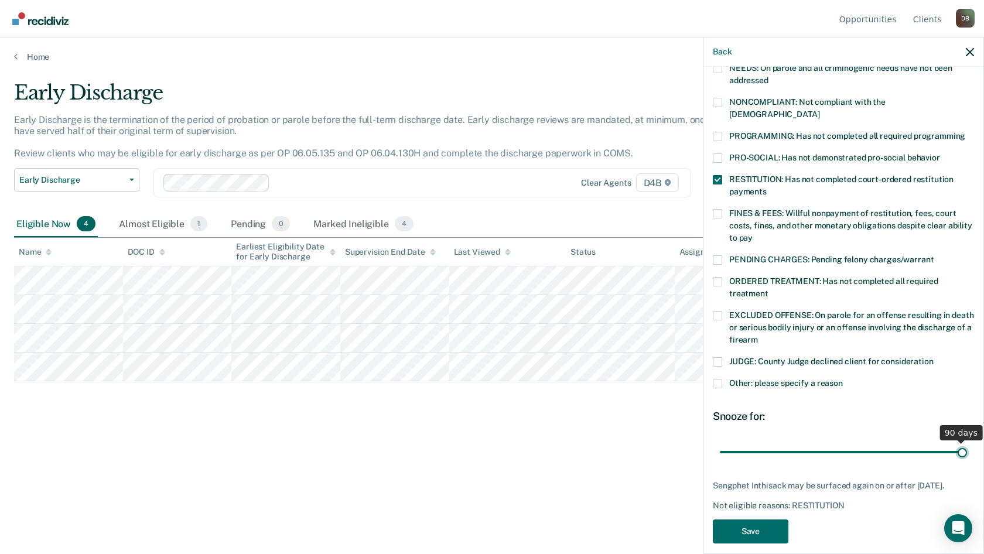
drag, startPoint x: 794, startPoint y: 439, endPoint x: 975, endPoint y: 446, distance: 181.7
type input "90"
click at [967, 446] on input "range" at bounding box center [843, 452] width 247 height 21
click at [777, 530] on button "Save" at bounding box center [751, 532] width 76 height 24
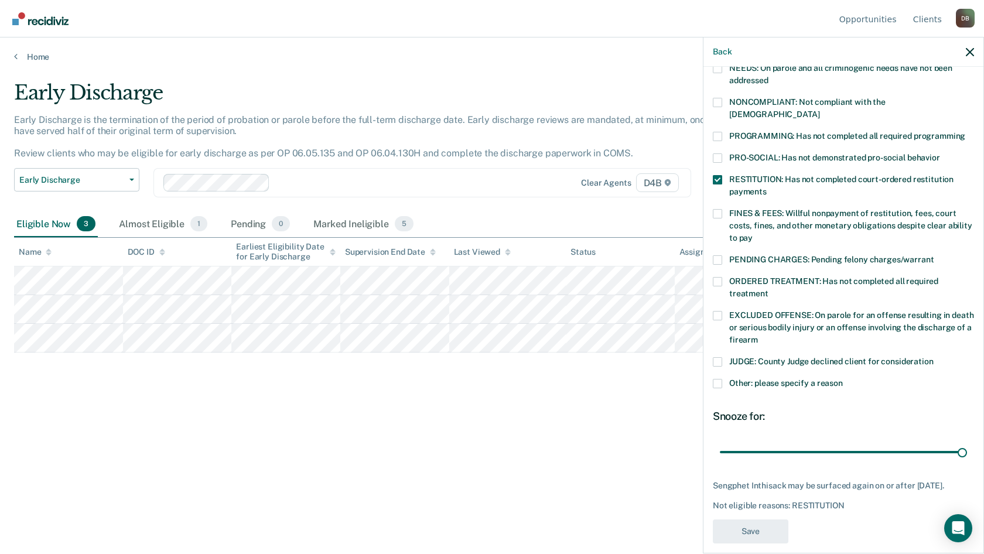
click at [296, 398] on div "Early Discharge Early Discharge is the termination of the period of probation o…" at bounding box center [492, 273] width 956 height 385
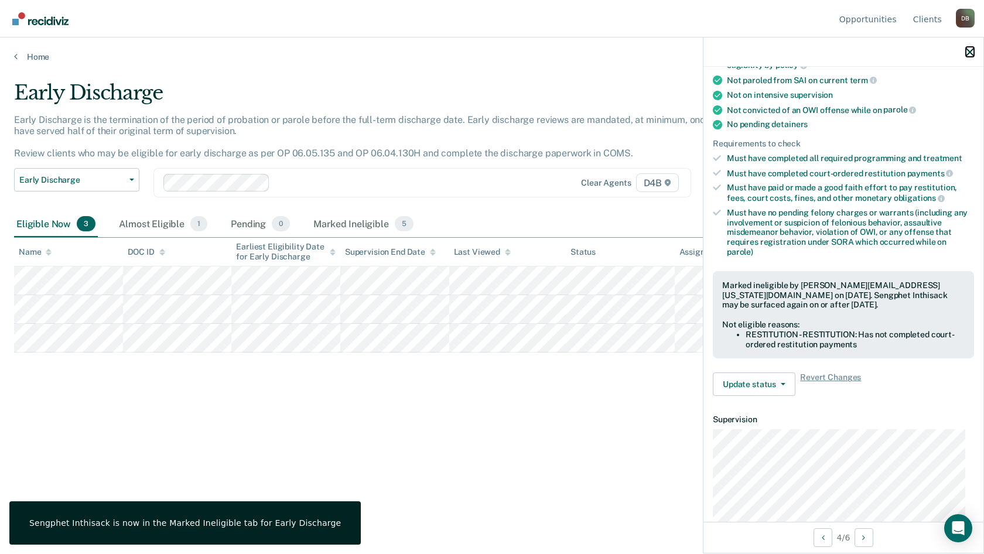
click at [972, 50] on icon "button" at bounding box center [970, 52] width 8 height 8
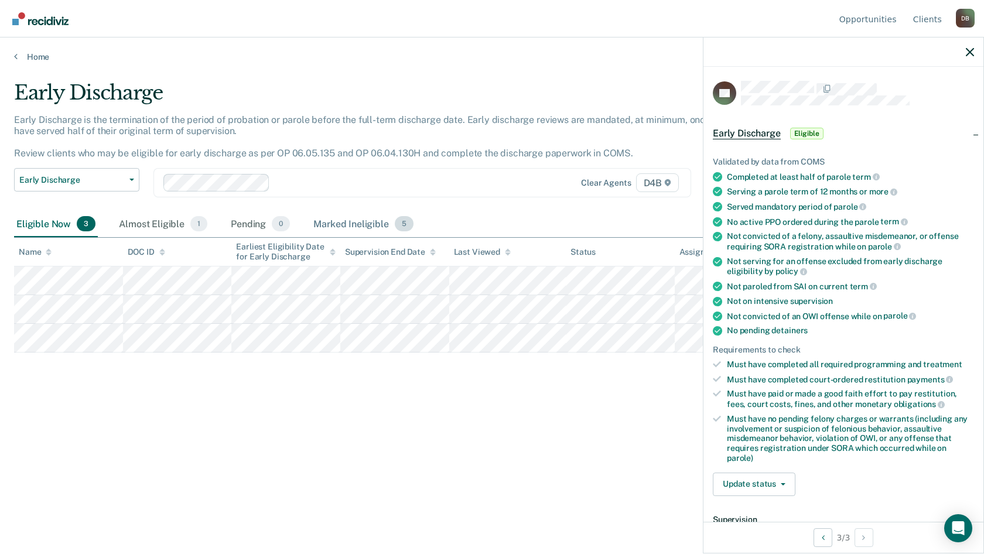
click at [380, 228] on div "Marked Ineligible 5" at bounding box center [363, 224] width 105 height 26
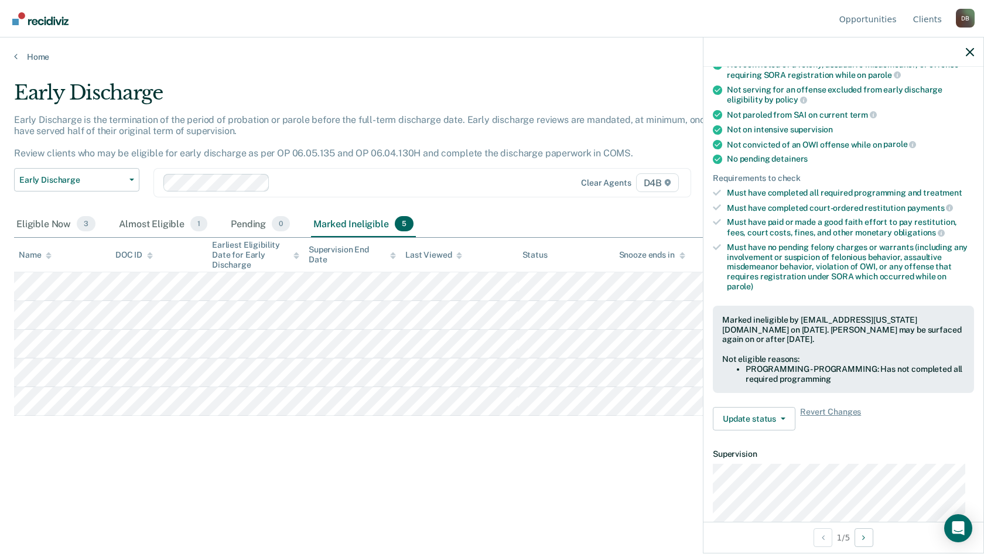
scroll to position [176, 0]
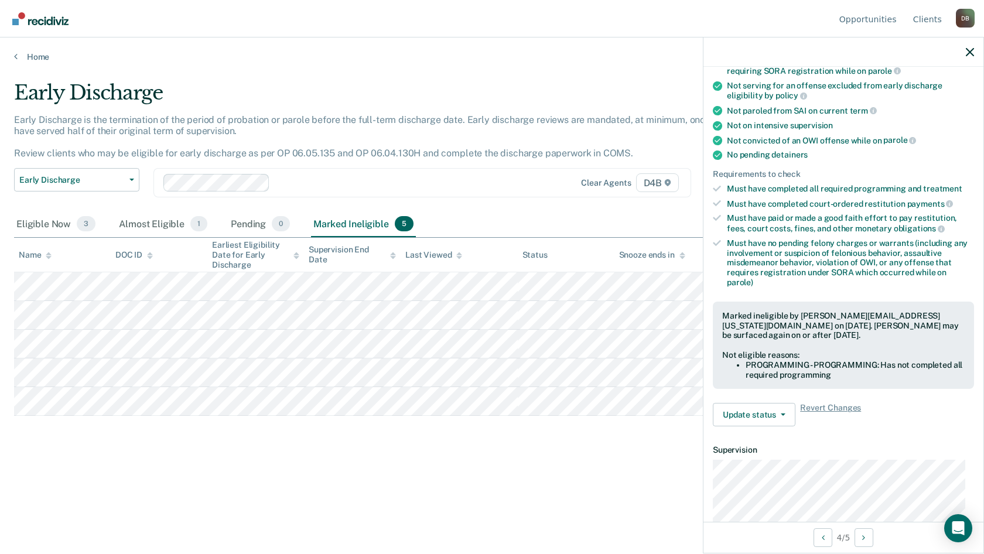
click at [442, 388] on tbody at bounding box center [492, 344] width 956 height 144
click at [70, 230] on div "Eligible Now 3" at bounding box center [56, 224] width 84 height 26
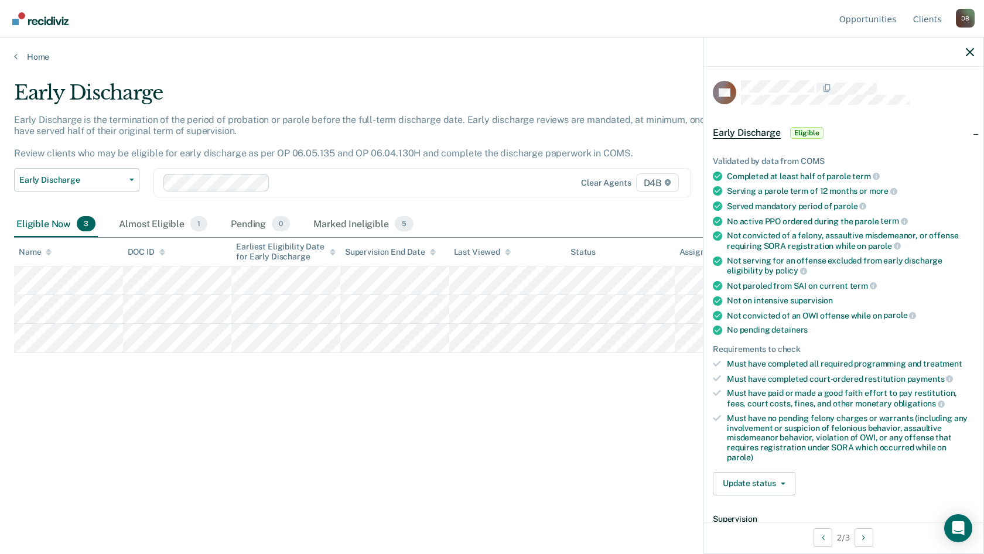
scroll to position [0, 0]
click at [768, 475] on button "Update status" at bounding box center [754, 484] width 83 height 23
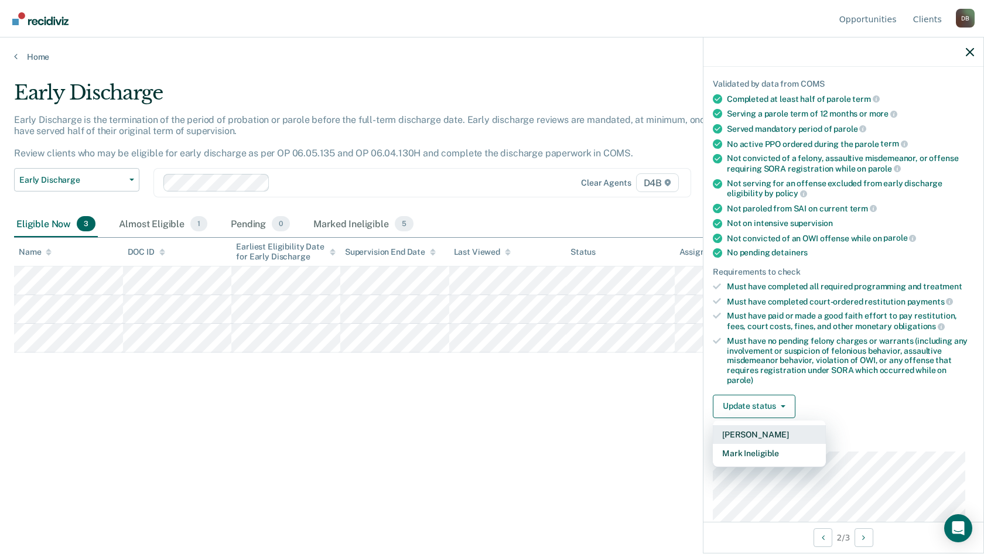
scroll to position [176, 0]
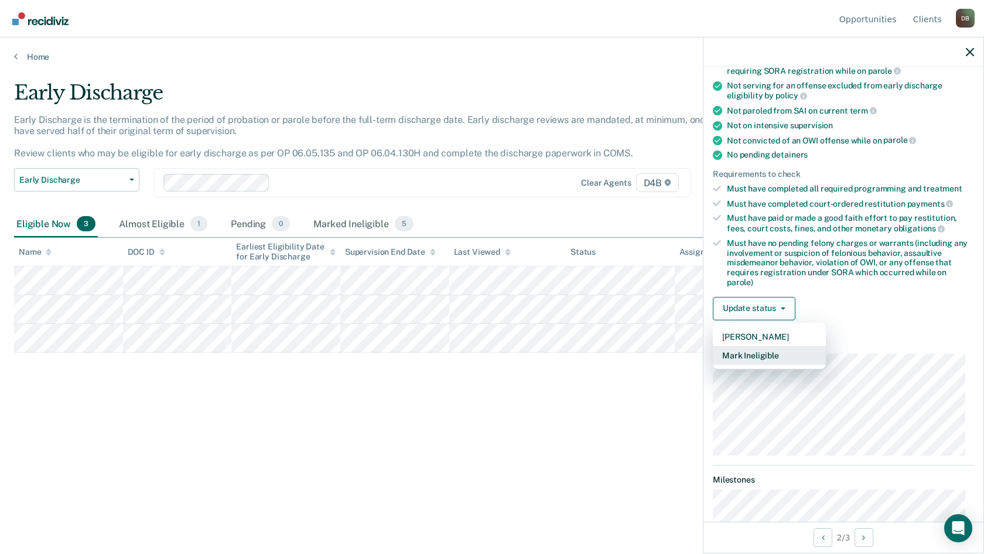
click at [773, 354] on button "Mark Ineligible" at bounding box center [769, 355] width 113 height 19
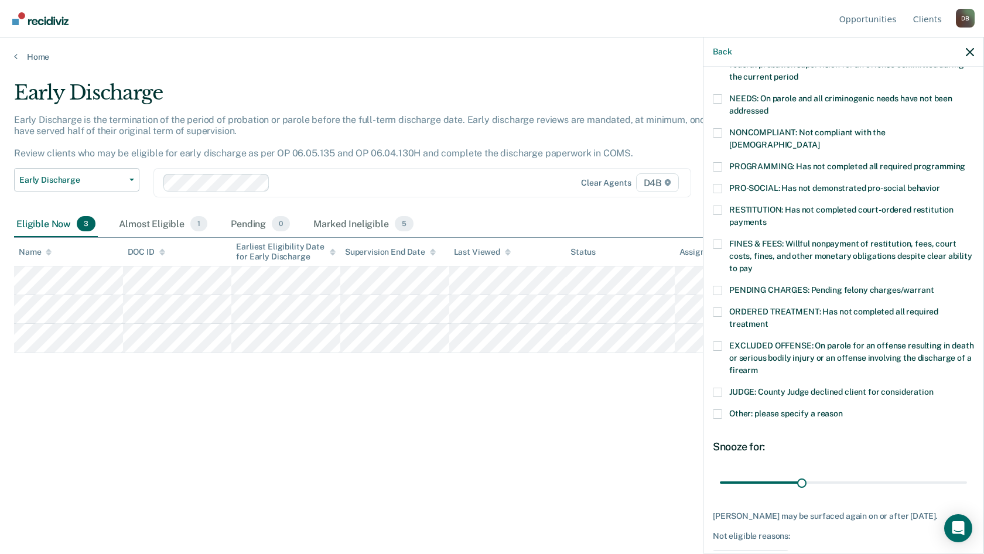
click at [720, 206] on span at bounding box center [717, 210] width 9 height 9
click at [767, 218] on input "RESTITUTION: Has not completed court-ordered restitution payments" at bounding box center [767, 218] width 0 height 0
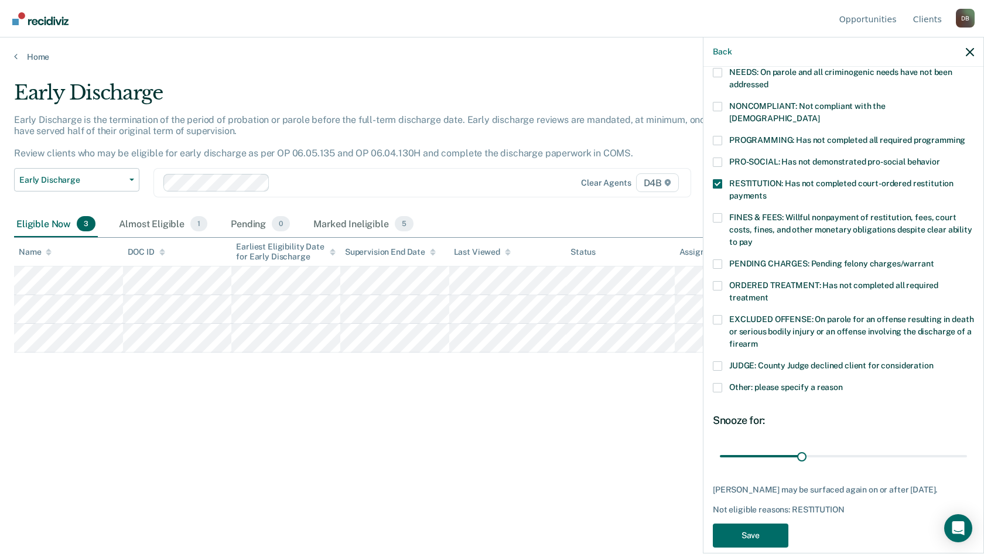
scroll to position [216, 0]
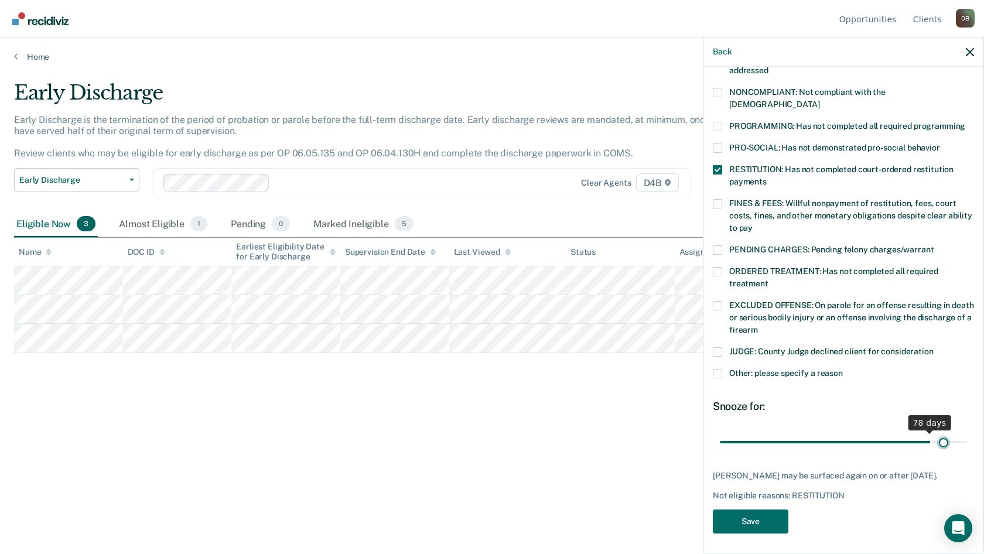
drag, startPoint x: 799, startPoint y: 428, endPoint x: 935, endPoint y: 417, distance: 136.9
click at [935, 432] on input "range" at bounding box center [843, 442] width 247 height 21
drag, startPoint x: 940, startPoint y: 428, endPoint x: 976, endPoint y: 415, distance: 38.5
type input "90"
click at [967, 432] on input "range" at bounding box center [843, 442] width 247 height 21
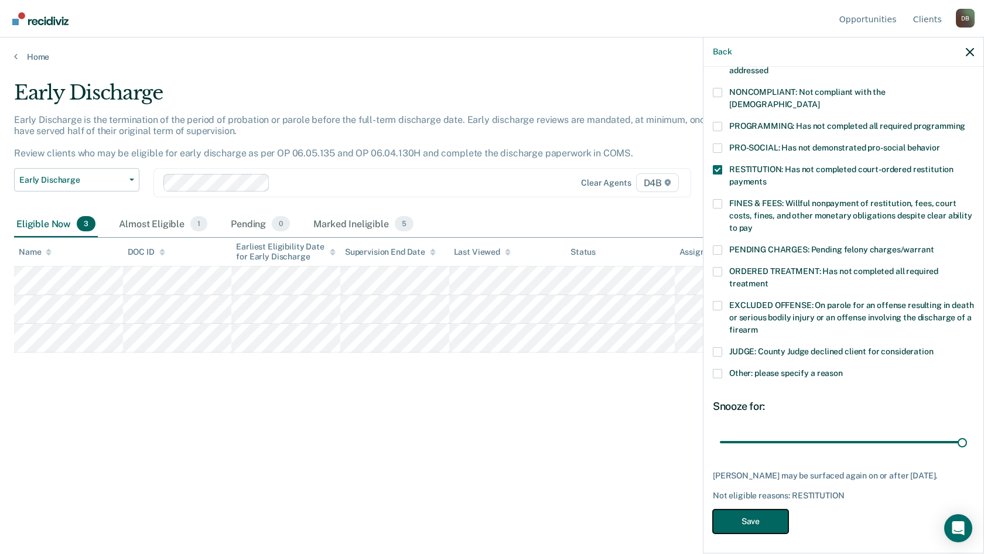
click at [764, 513] on button "Save" at bounding box center [751, 522] width 76 height 24
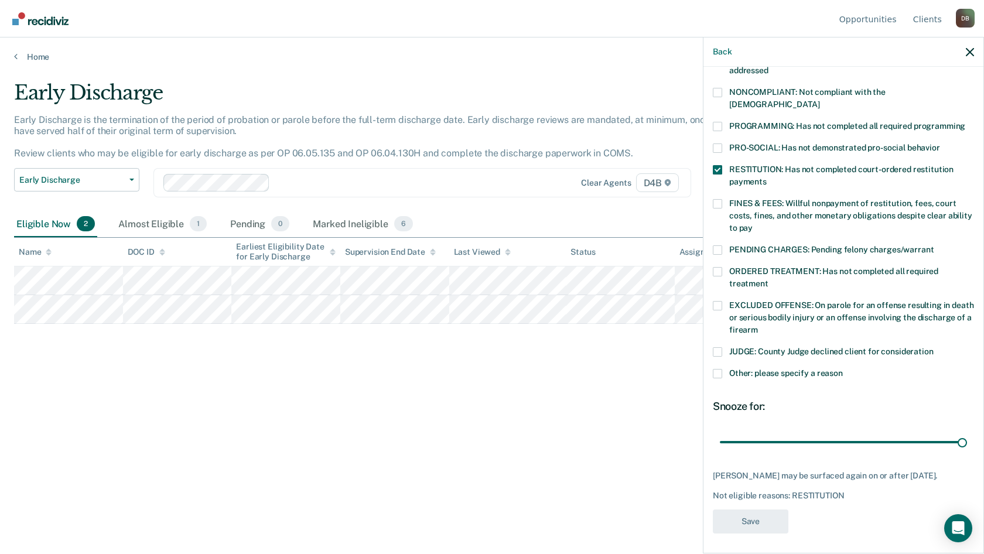
click at [396, 386] on div "Early Discharge Early Discharge is the termination of the period of probation o…" at bounding box center [492, 273] width 956 height 385
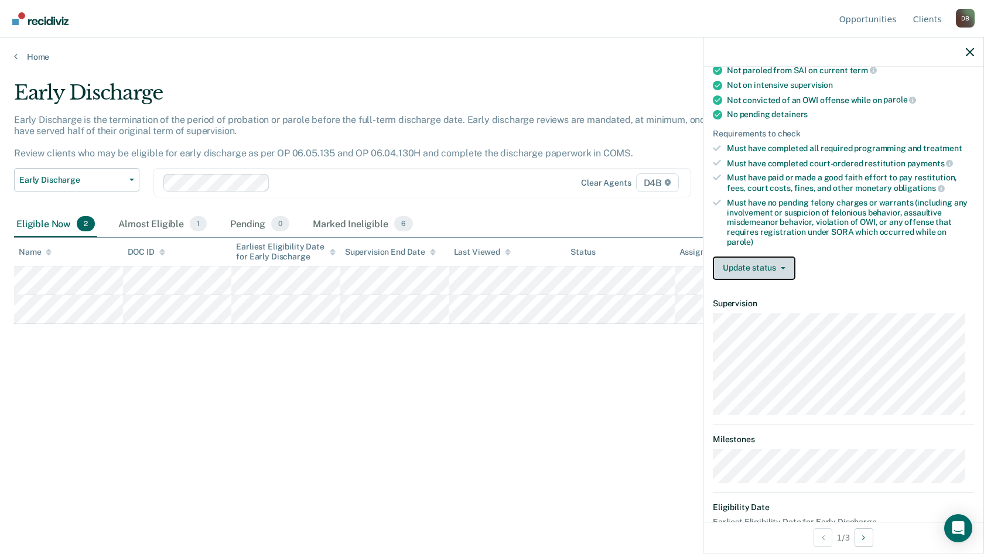
click at [783, 274] on button "Update status" at bounding box center [754, 268] width 83 height 23
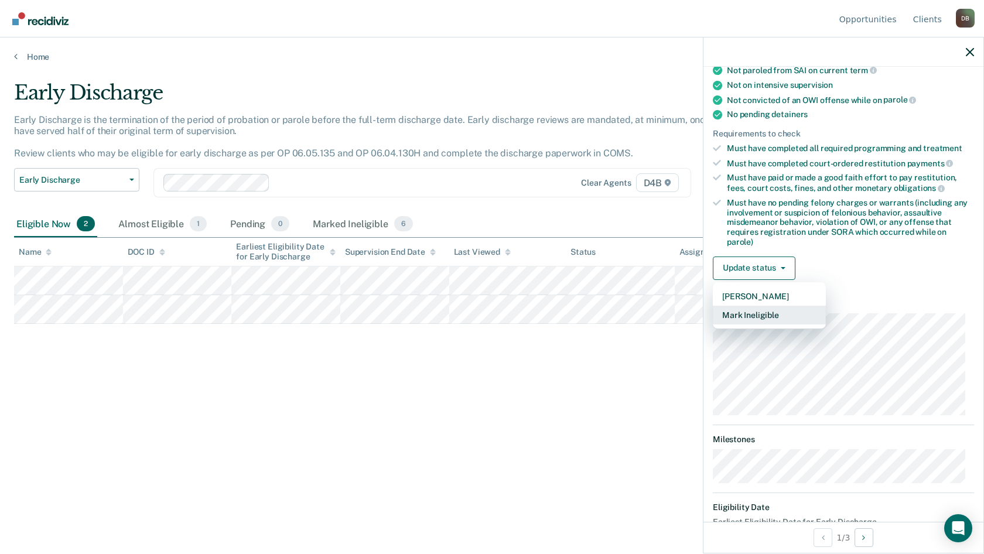
click at [780, 315] on button "Mark Ineligible" at bounding box center [769, 315] width 113 height 19
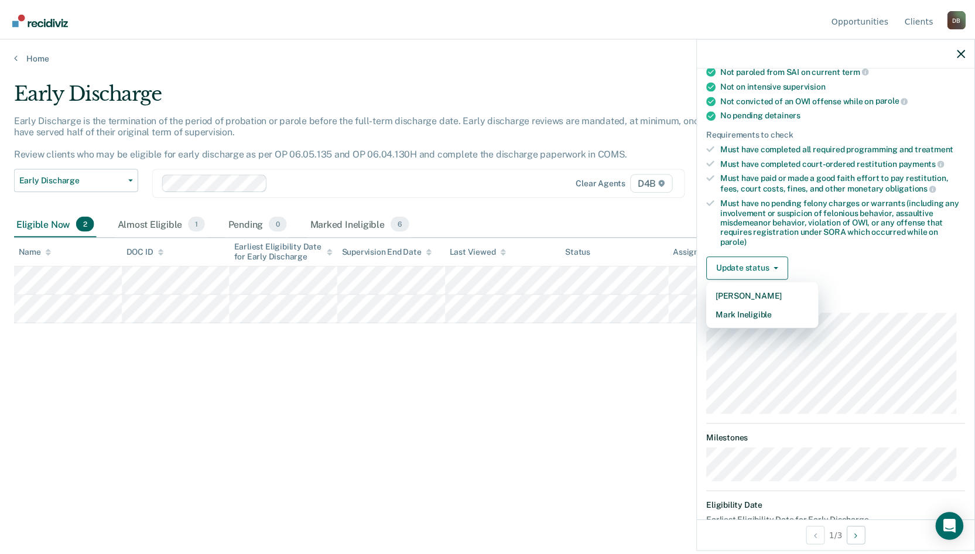
scroll to position [206, 0]
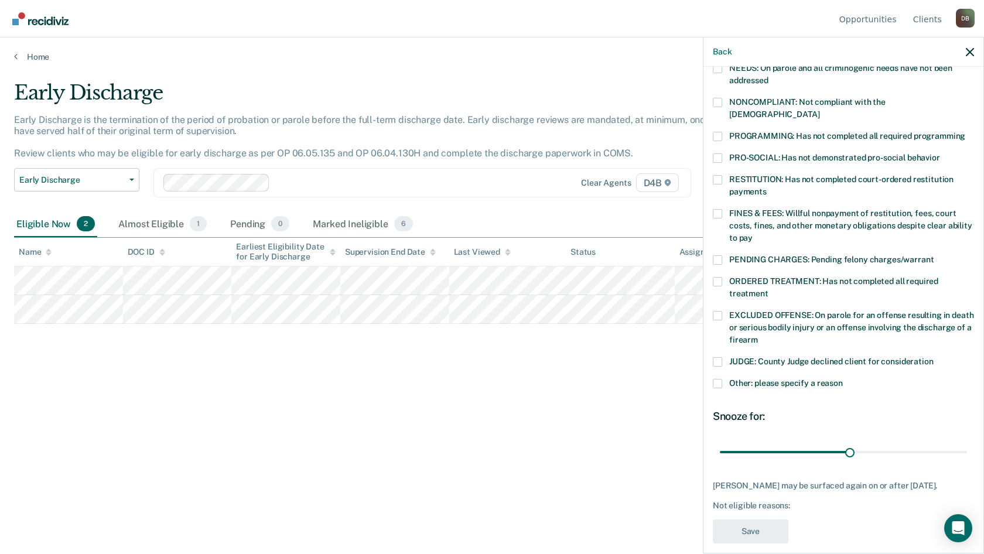
click at [716, 175] on span at bounding box center [717, 179] width 9 height 9
click at [767, 187] on input "RESTITUTION: Has not completed court-ordered restitution payments" at bounding box center [767, 187] width 0 height 0
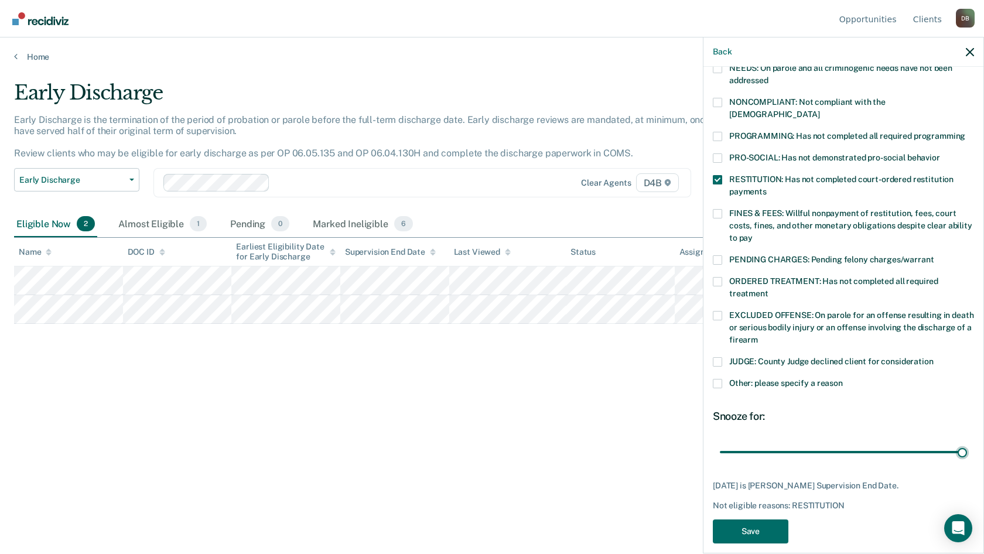
drag, startPoint x: 849, startPoint y: 439, endPoint x: 981, endPoint y: 433, distance: 131.9
type input "56"
click at [967, 442] on input "range" at bounding box center [843, 452] width 247 height 21
drag, startPoint x: 955, startPoint y: 441, endPoint x: 979, endPoint y: 437, distance: 23.8
click at [967, 442] on input "range" at bounding box center [843, 452] width 247 height 21
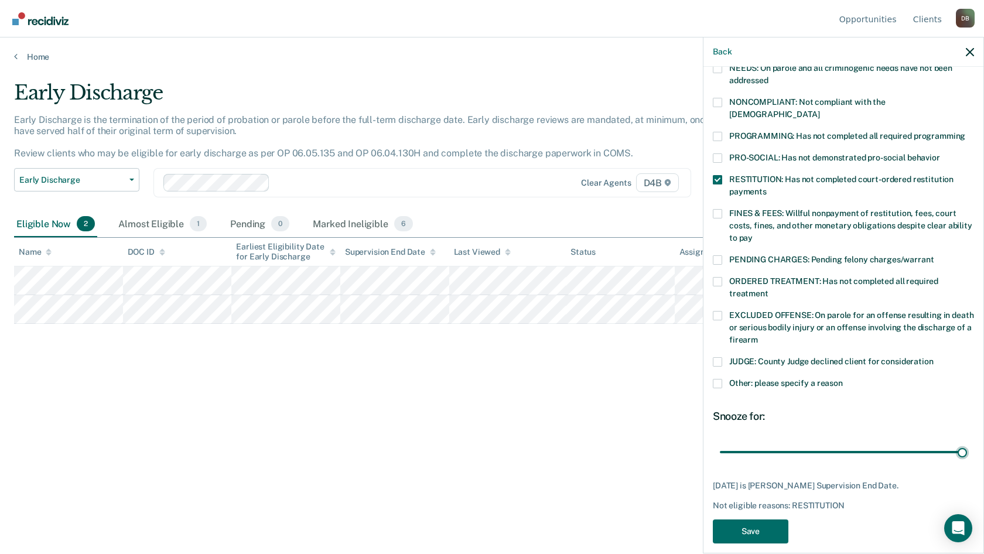
drag, startPoint x: 955, startPoint y: 437, endPoint x: 965, endPoint y: 438, distance: 10.0
click at [967, 442] on input "range" at bounding box center [843, 452] width 247 height 21
click at [753, 520] on button "Save" at bounding box center [751, 532] width 76 height 24
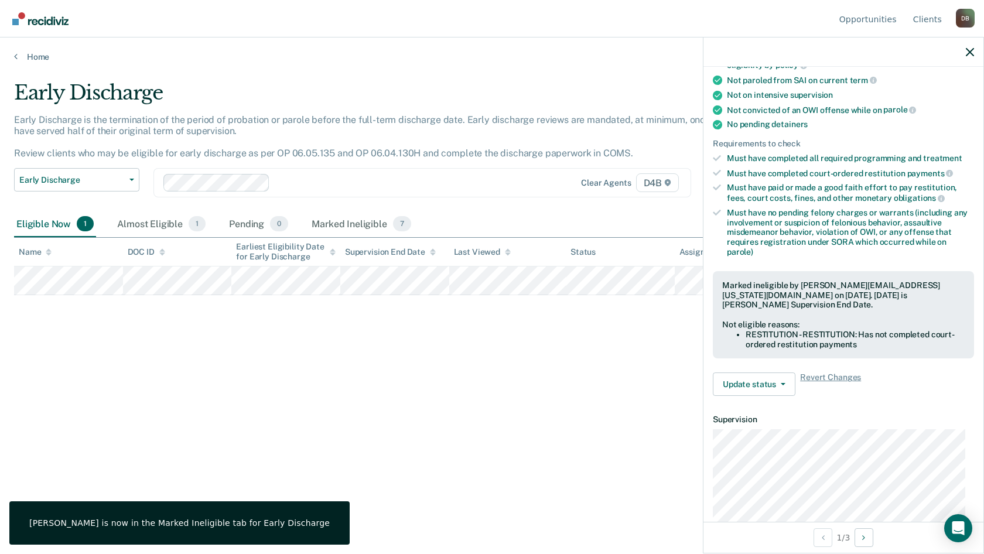
click at [81, 327] on div "Early Discharge Early Discharge is the termination of the period of probation o…" at bounding box center [492, 273] width 956 height 385
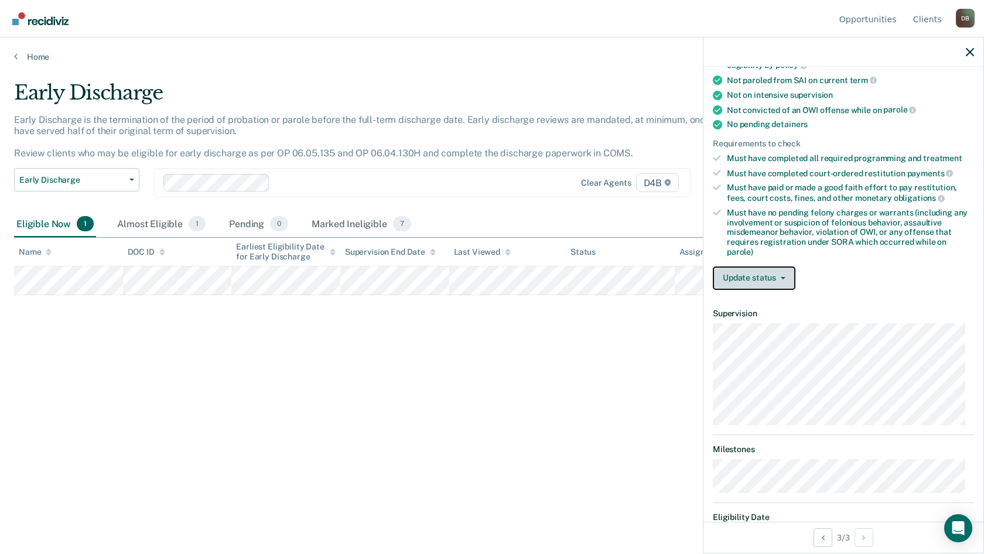
click at [780, 270] on button "Update status" at bounding box center [754, 278] width 83 height 23
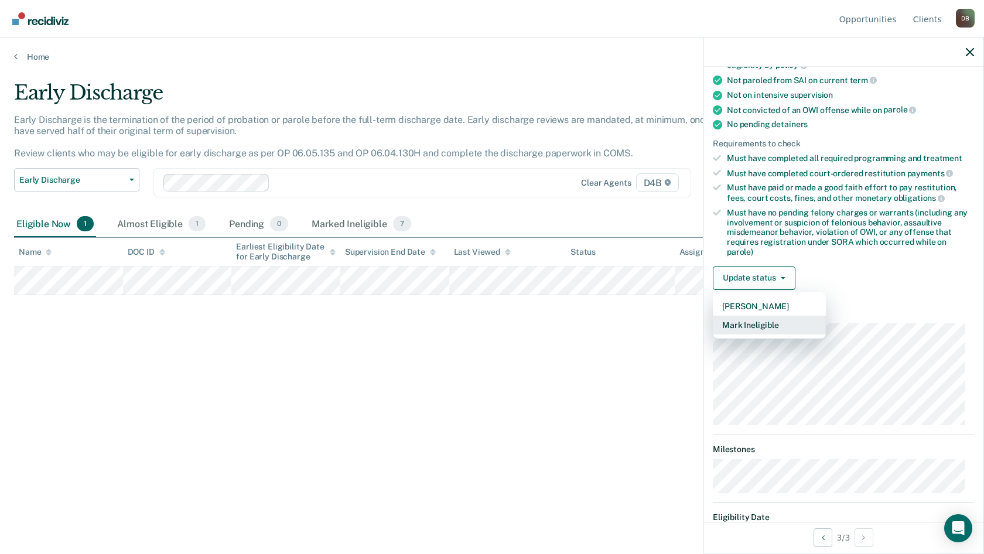
click at [777, 320] on button "Mark Ineligible" at bounding box center [769, 325] width 113 height 19
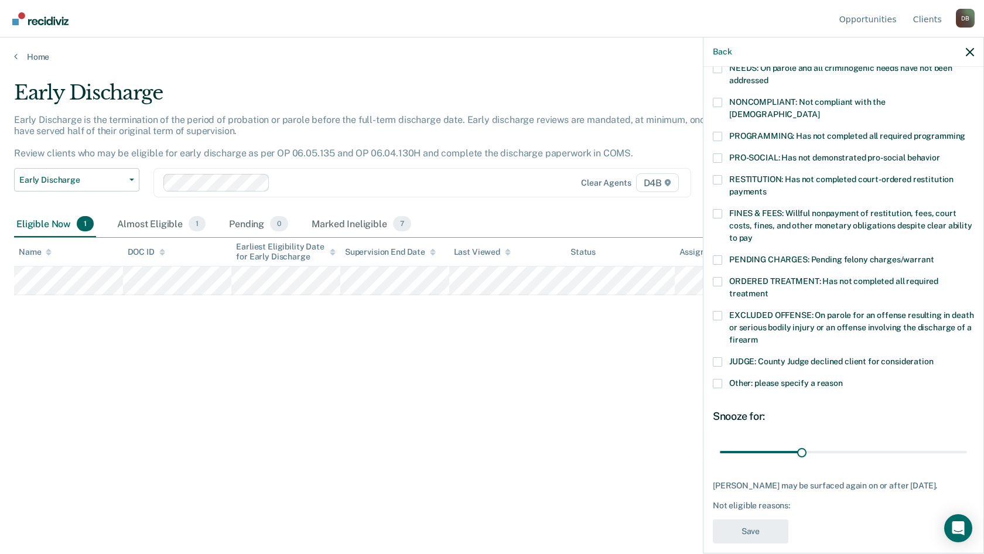
click at [718, 132] on span at bounding box center [717, 136] width 9 height 9
click at [965, 132] on input "PROGRAMMING: Has not completed all required programming" at bounding box center [965, 132] width 0 height 0
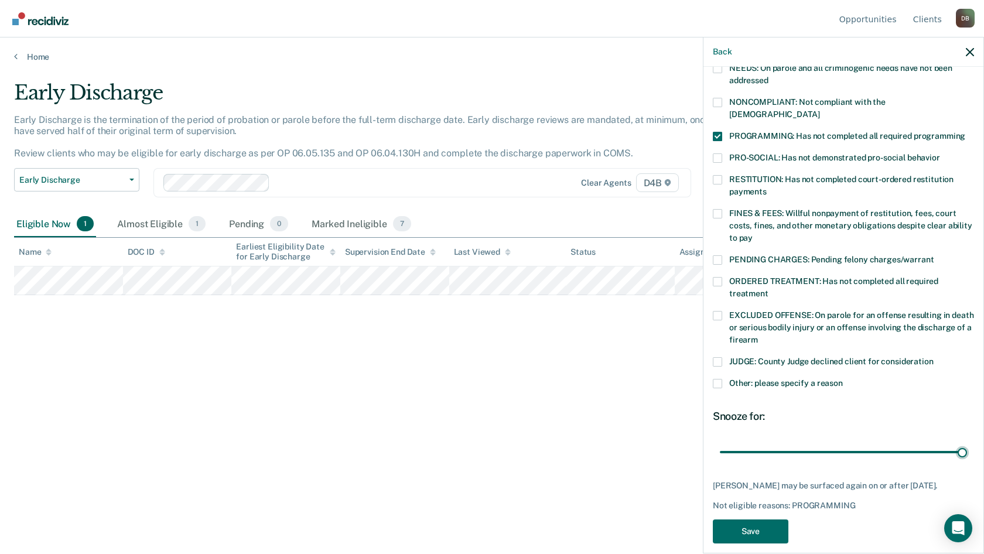
drag, startPoint x: 799, startPoint y: 440, endPoint x: 983, endPoint y: 440, distance: 184.5
type input "90"
click at [967, 442] on input "range" at bounding box center [843, 452] width 247 height 21
click at [729, 525] on button "Save" at bounding box center [751, 532] width 76 height 24
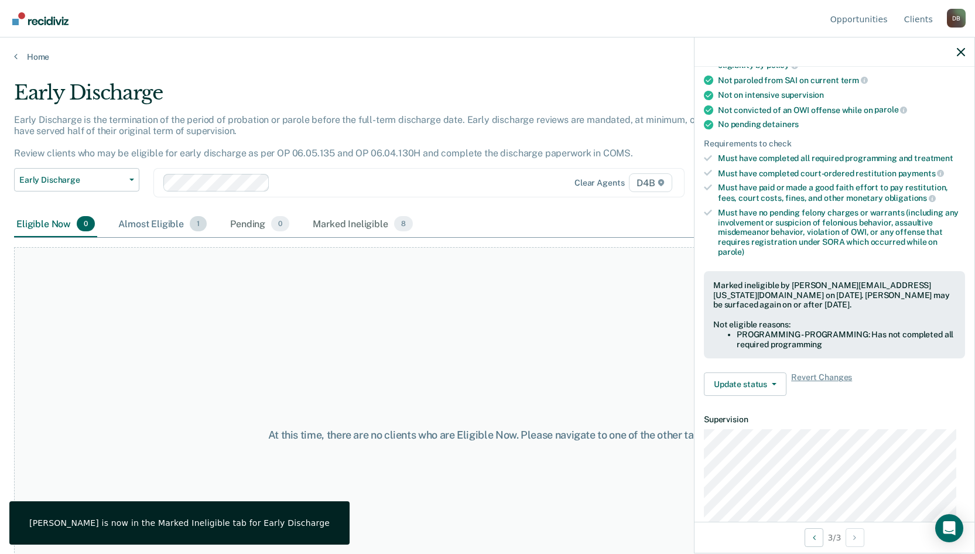
click at [153, 222] on div "Almost Eligible 1" at bounding box center [162, 224] width 93 height 26
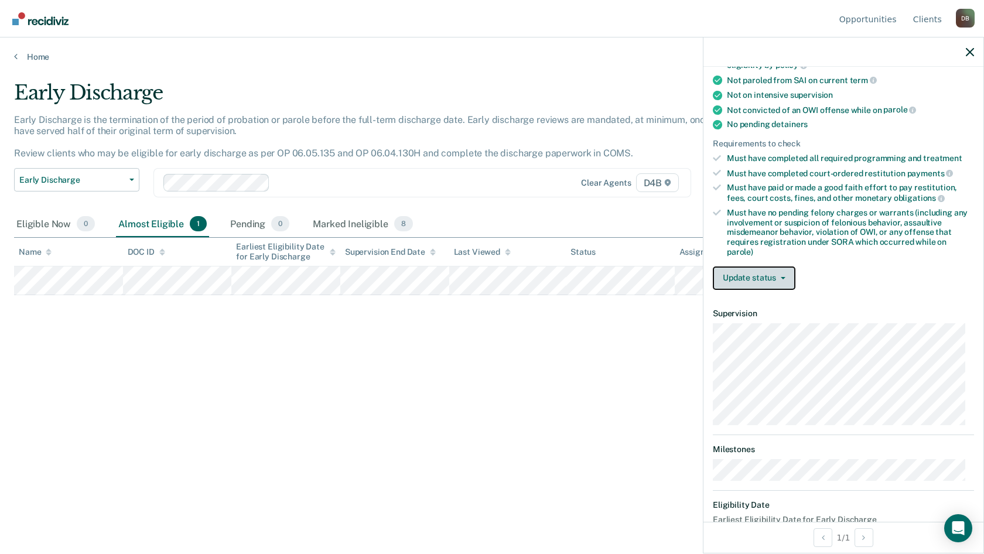
click at [729, 282] on button "Update status" at bounding box center [754, 278] width 83 height 23
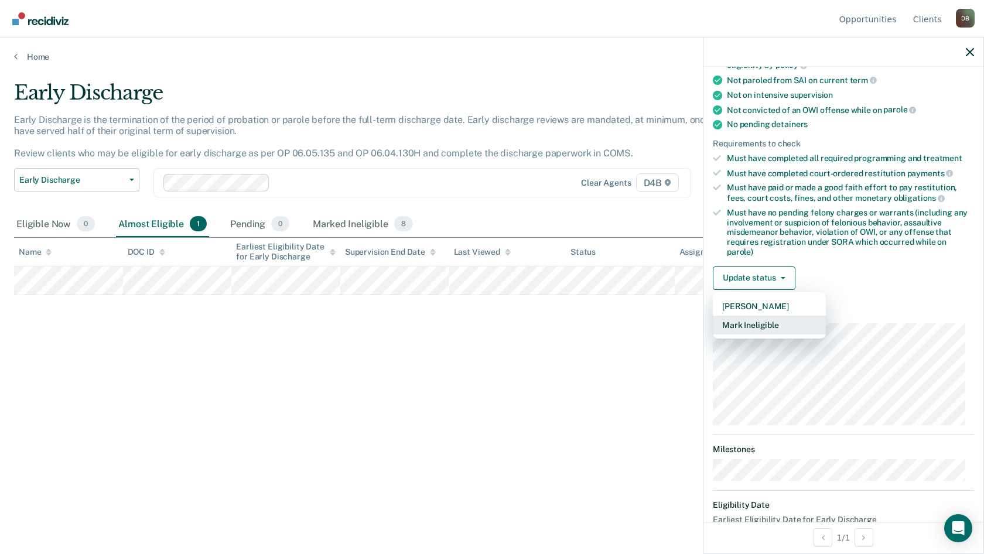
click at [740, 324] on button "Mark Ineligible" at bounding box center [769, 325] width 113 height 19
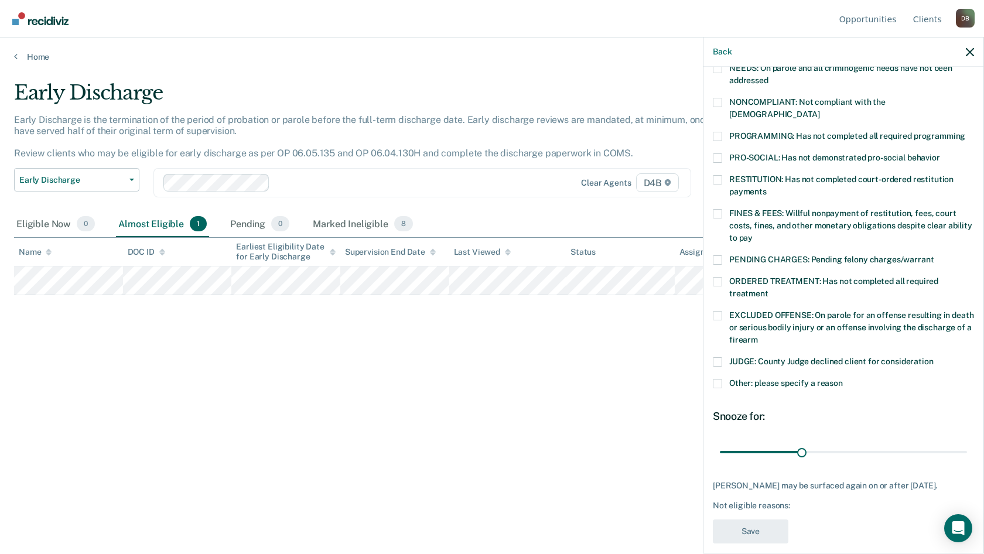
click at [722, 255] on span at bounding box center [717, 259] width 9 height 9
click at [934, 255] on input "PENDING CHARGES: Pending felony charges/warrant" at bounding box center [934, 255] width 0 height 0
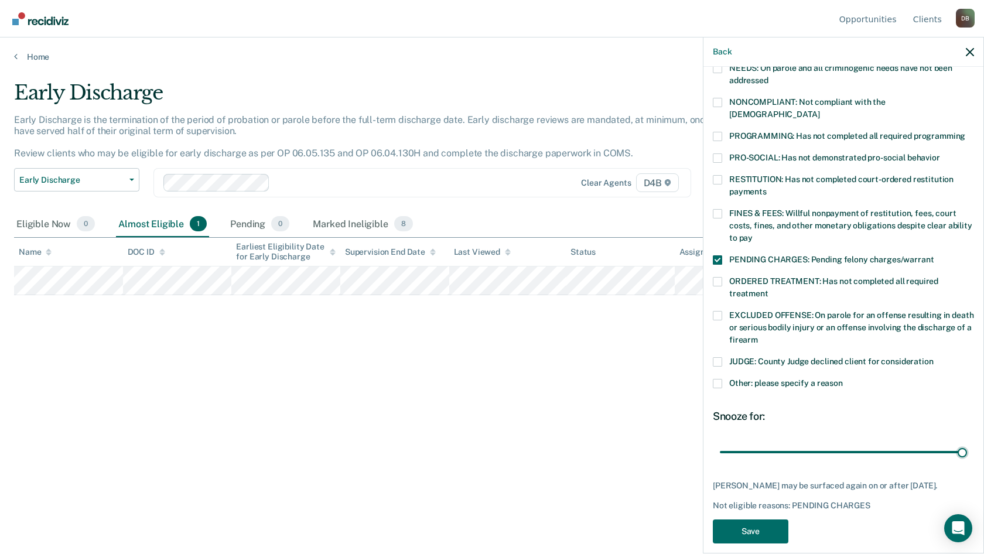
drag, startPoint x: 801, startPoint y: 439, endPoint x: 983, endPoint y: 439, distance: 182.8
type input "90"
click at [967, 442] on input "range" at bounding box center [843, 452] width 247 height 21
click at [759, 520] on button "Save" at bounding box center [751, 532] width 76 height 24
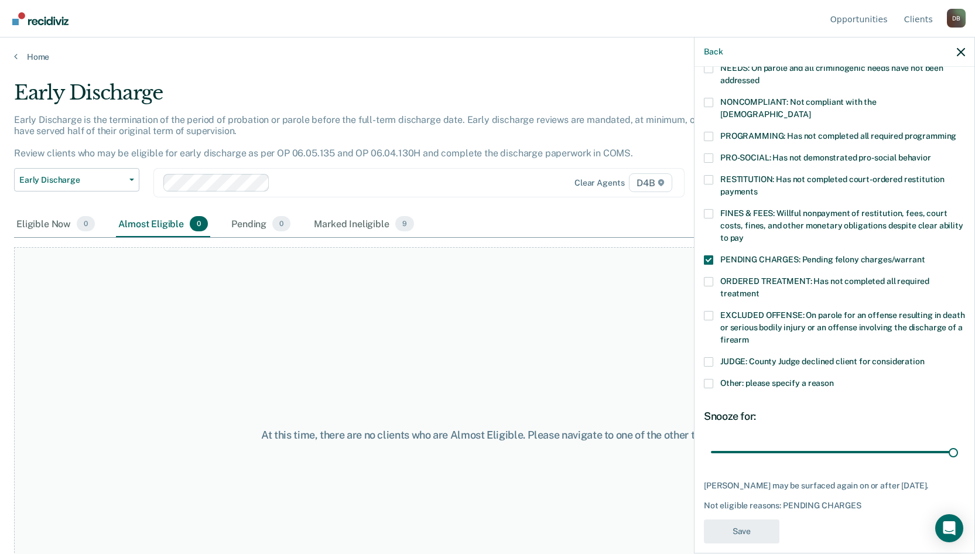
click at [299, 247] on div "At this time, there are no clients who are Almost Eligible. Please navigate to …" at bounding box center [487, 435] width 947 height 376
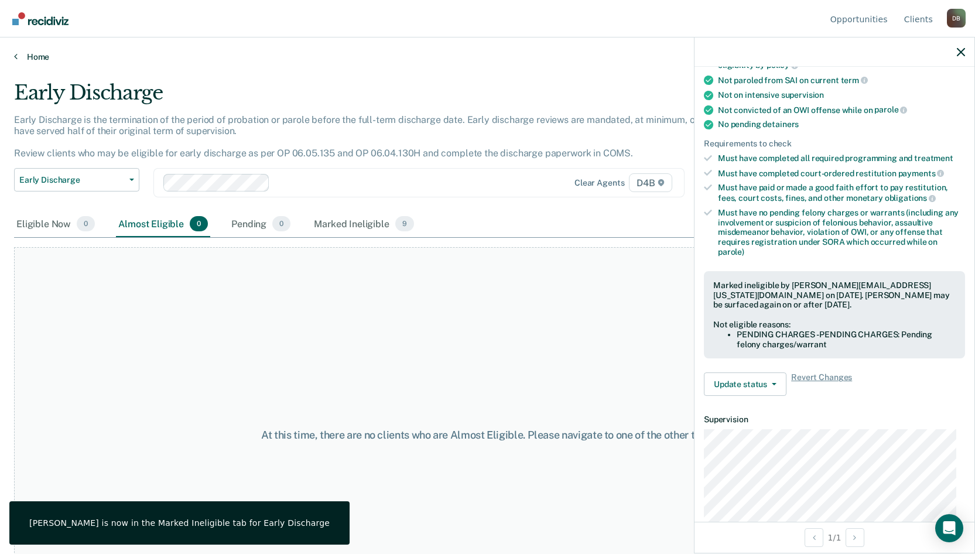
click at [21, 54] on link "Home" at bounding box center [487, 57] width 947 height 11
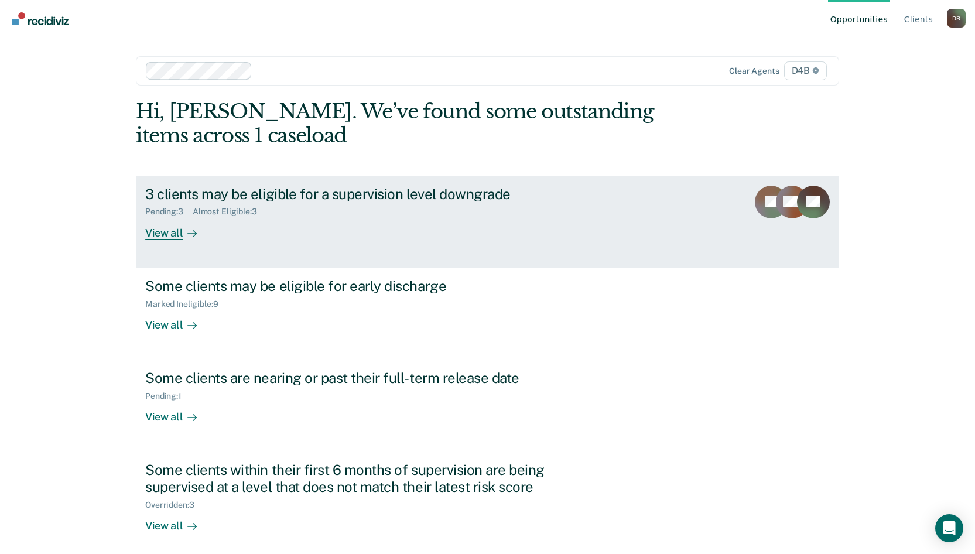
click at [190, 240] on link "3 clients may be eligible for a supervision level downgrade Pending : 3 Almost …" at bounding box center [487, 222] width 703 height 93
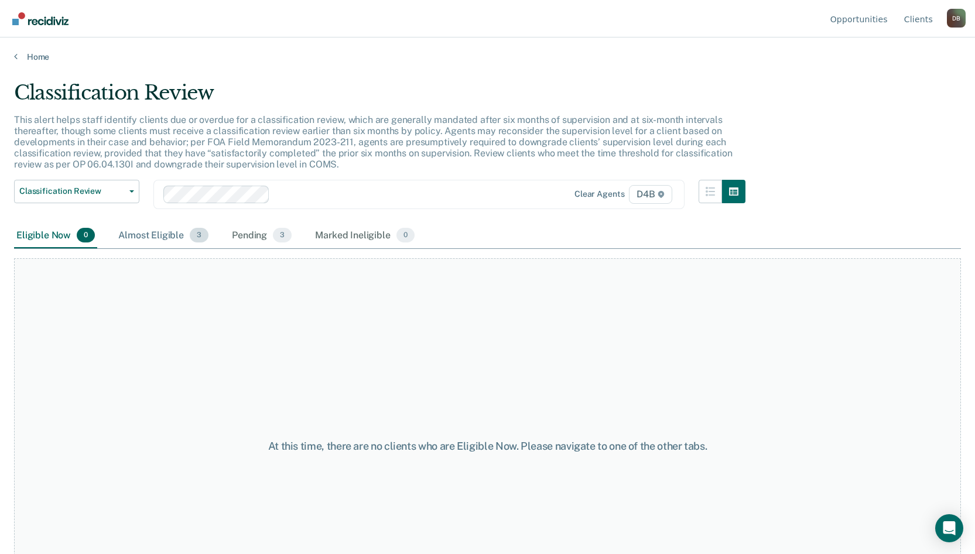
click at [179, 238] on div "Almost Eligible 3" at bounding box center [163, 236] width 95 height 26
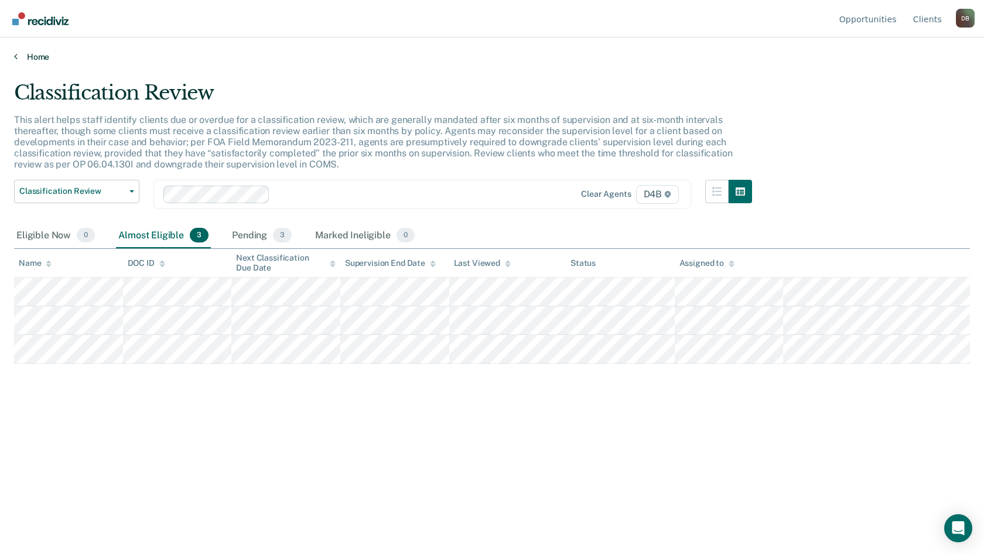
click at [32, 57] on link "Home" at bounding box center [492, 57] width 956 height 11
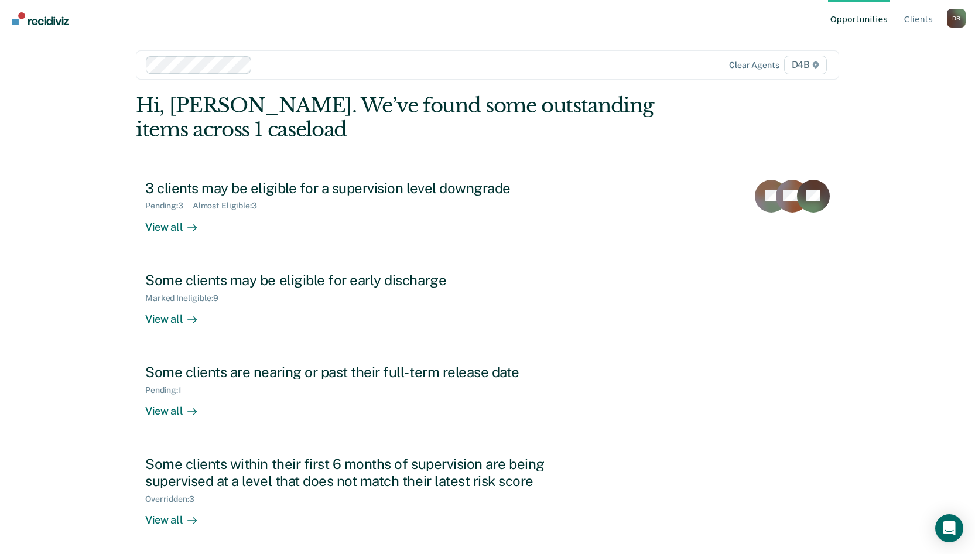
scroll to position [7, 0]
